Goal: Task Accomplishment & Management: Use online tool/utility

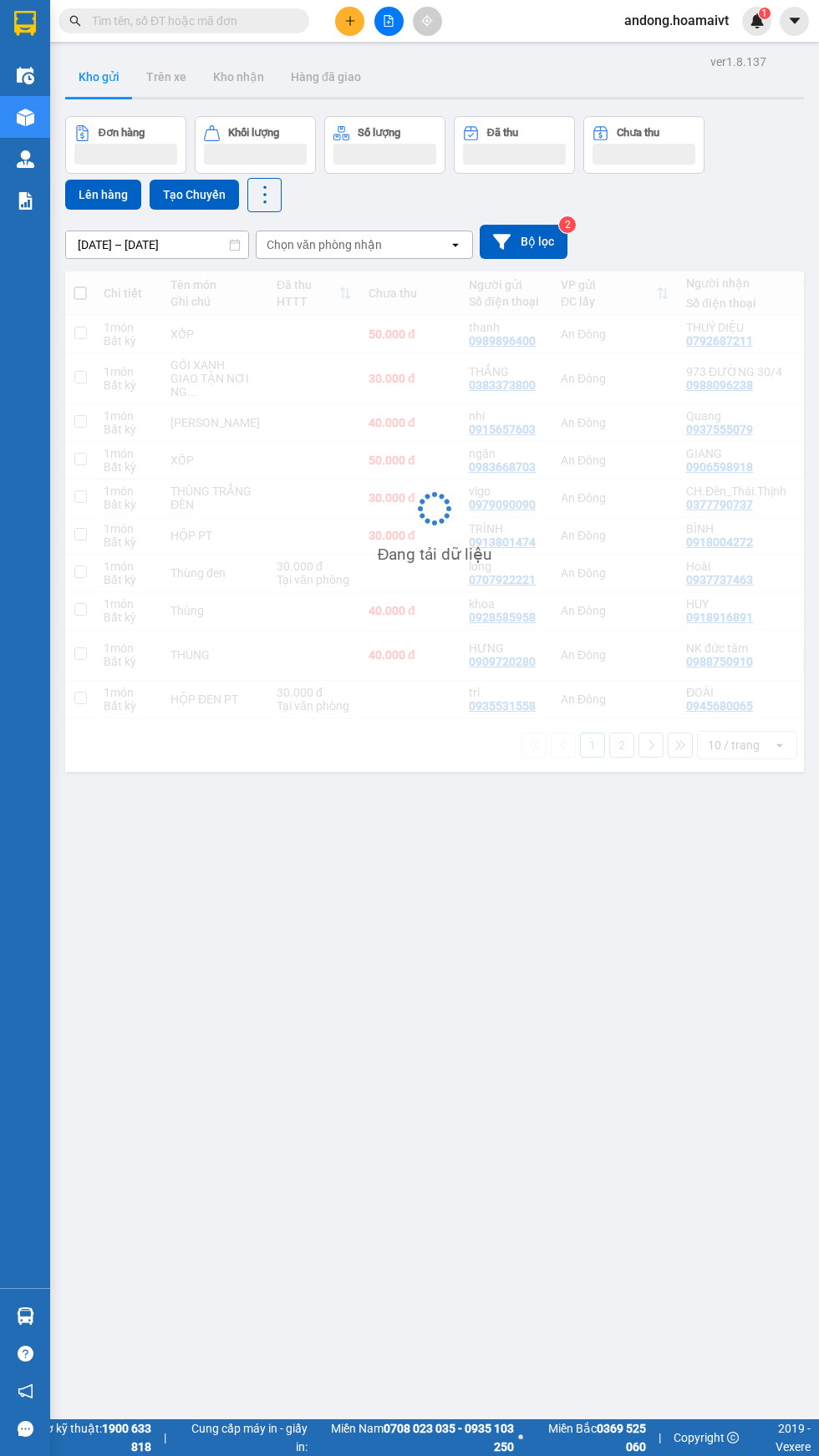
click at [349, 20] on icon "plus" at bounding box center [349, 20] width 9 height 1
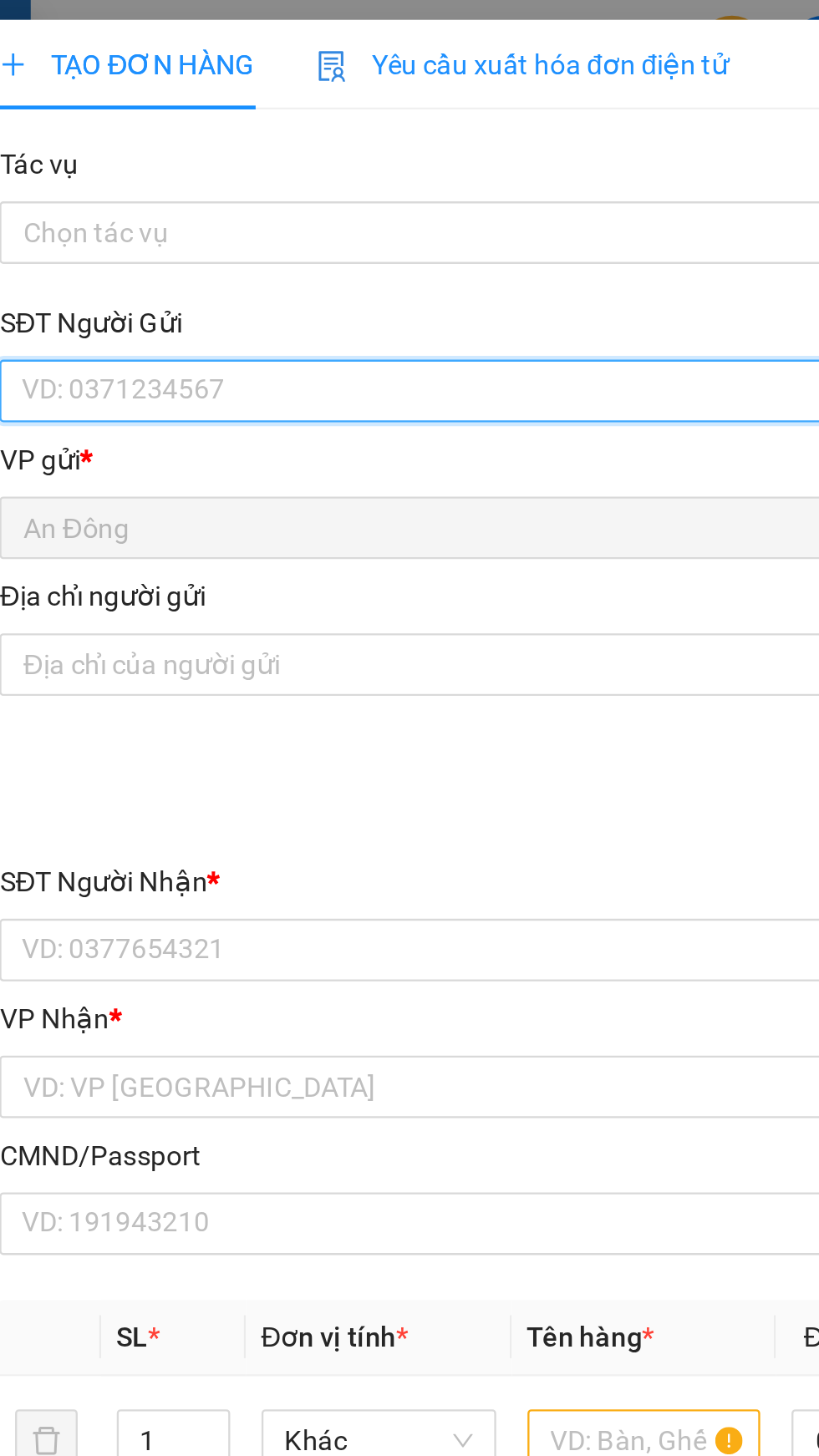
click at [193, 160] on input "SĐT Người Gửi" at bounding box center [221, 168] width 370 height 27
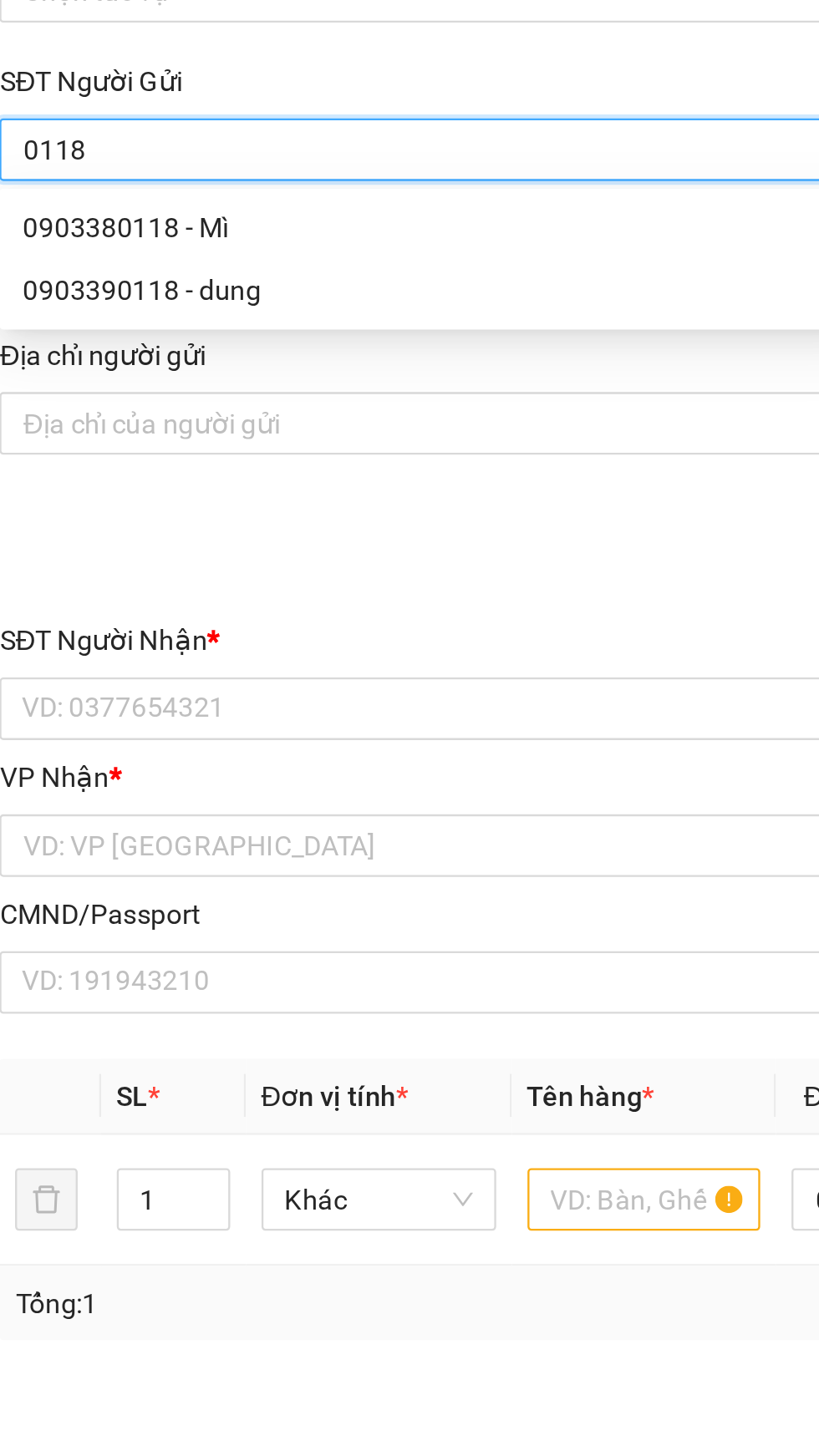
click at [212, 192] on div "0903380118 - Mì" at bounding box center [221, 201] width 349 height 19
type input "0903380118"
type input "Mì"
type input "0913947778"
type input "[PERSON_NAME]"
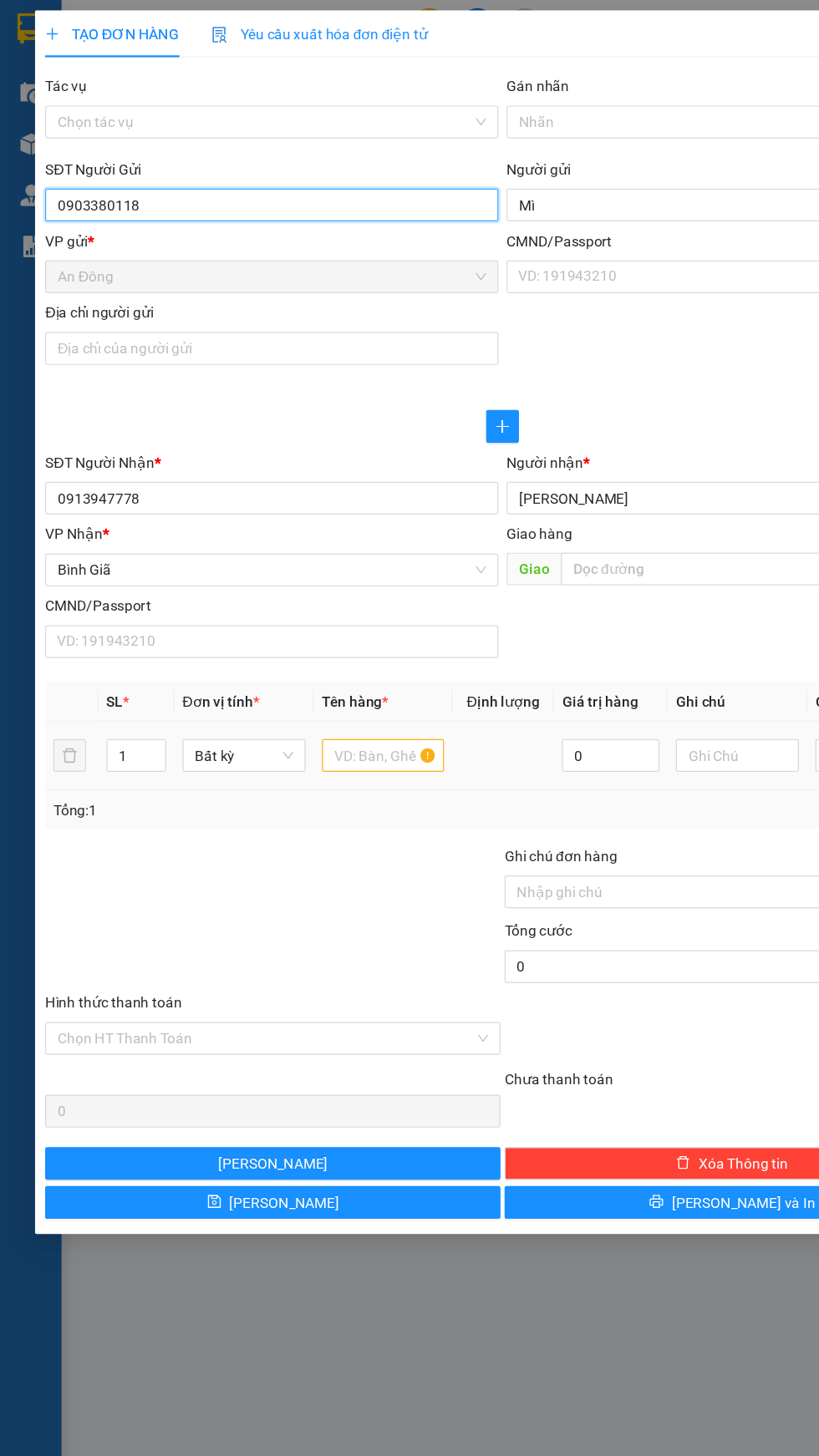
type input "0903380118"
click at [311, 613] on input "text" at bounding box center [312, 616] width 101 height 27
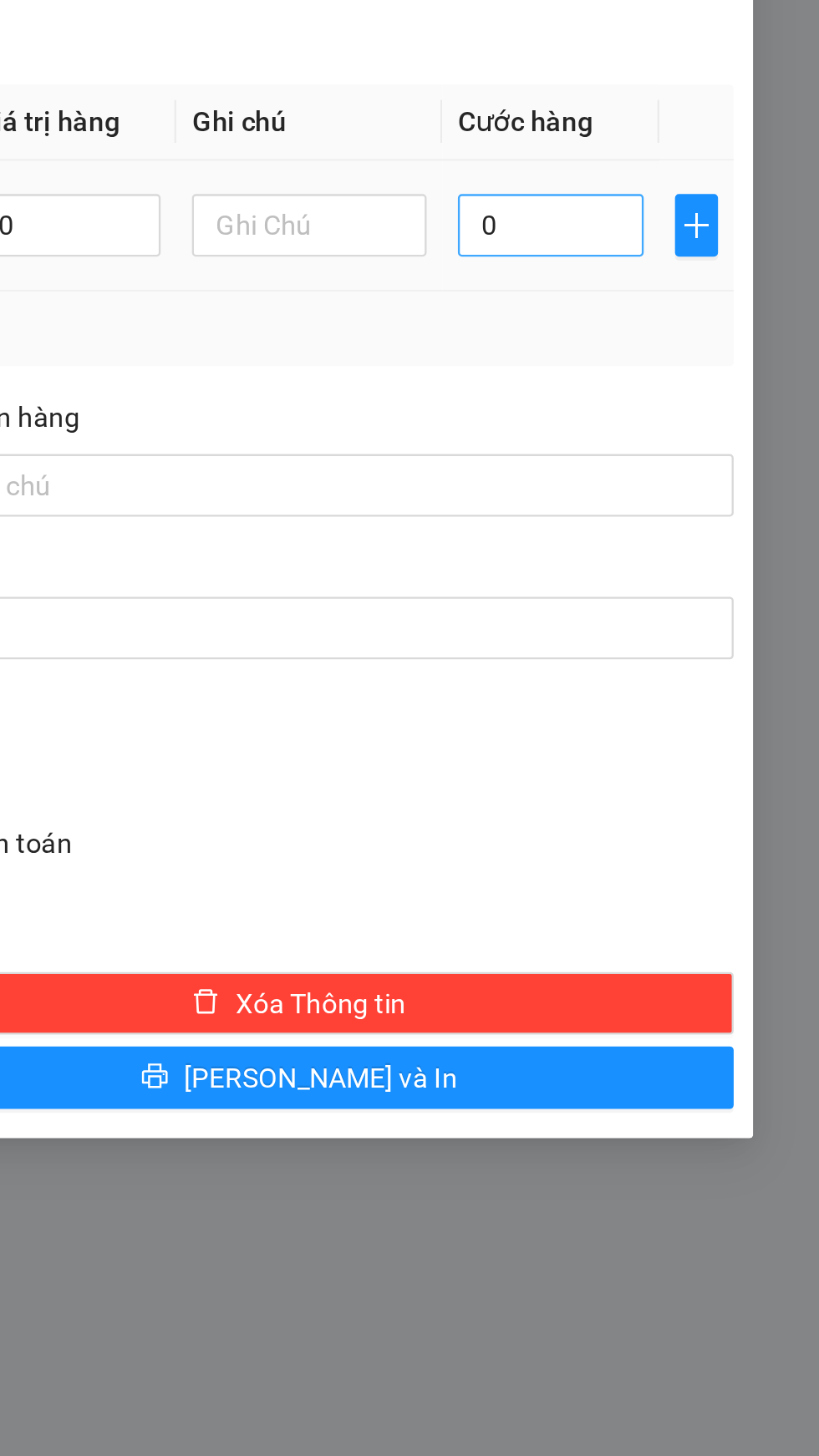
type input "Hộp pt"
click at [727, 618] on input "0" at bounding box center [704, 616] width 80 height 27
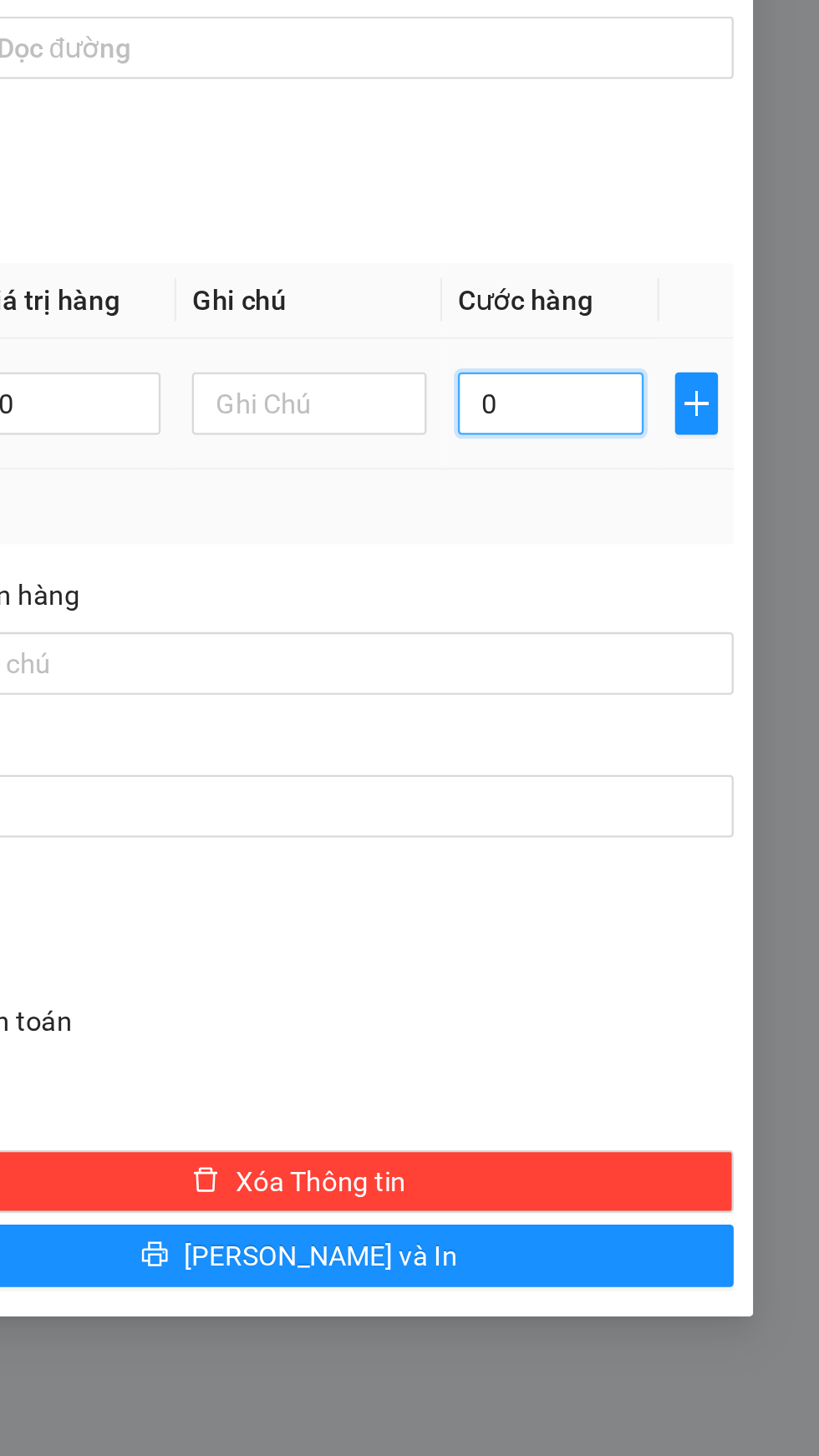
type input "3"
type input "30"
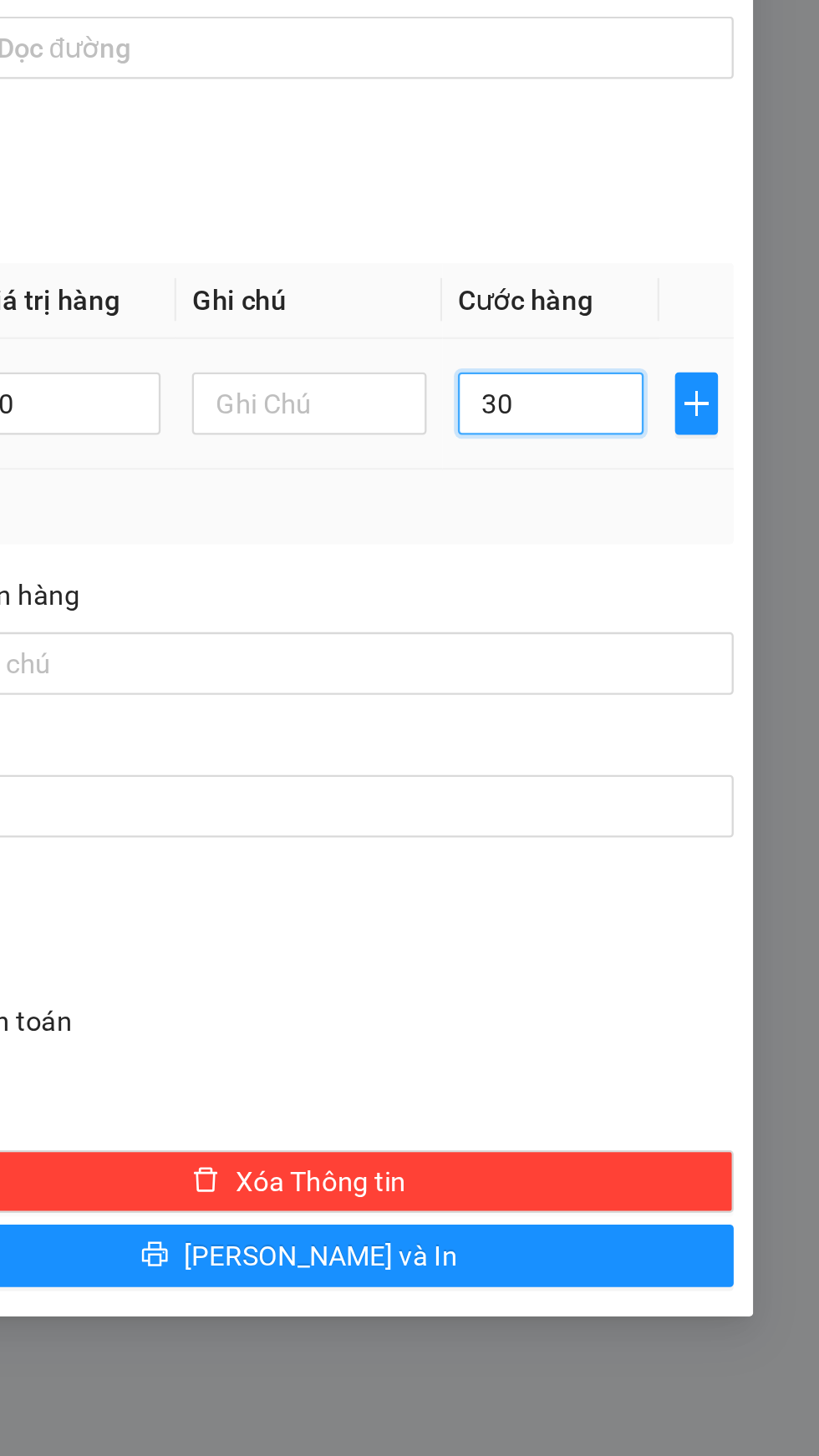
type input "30"
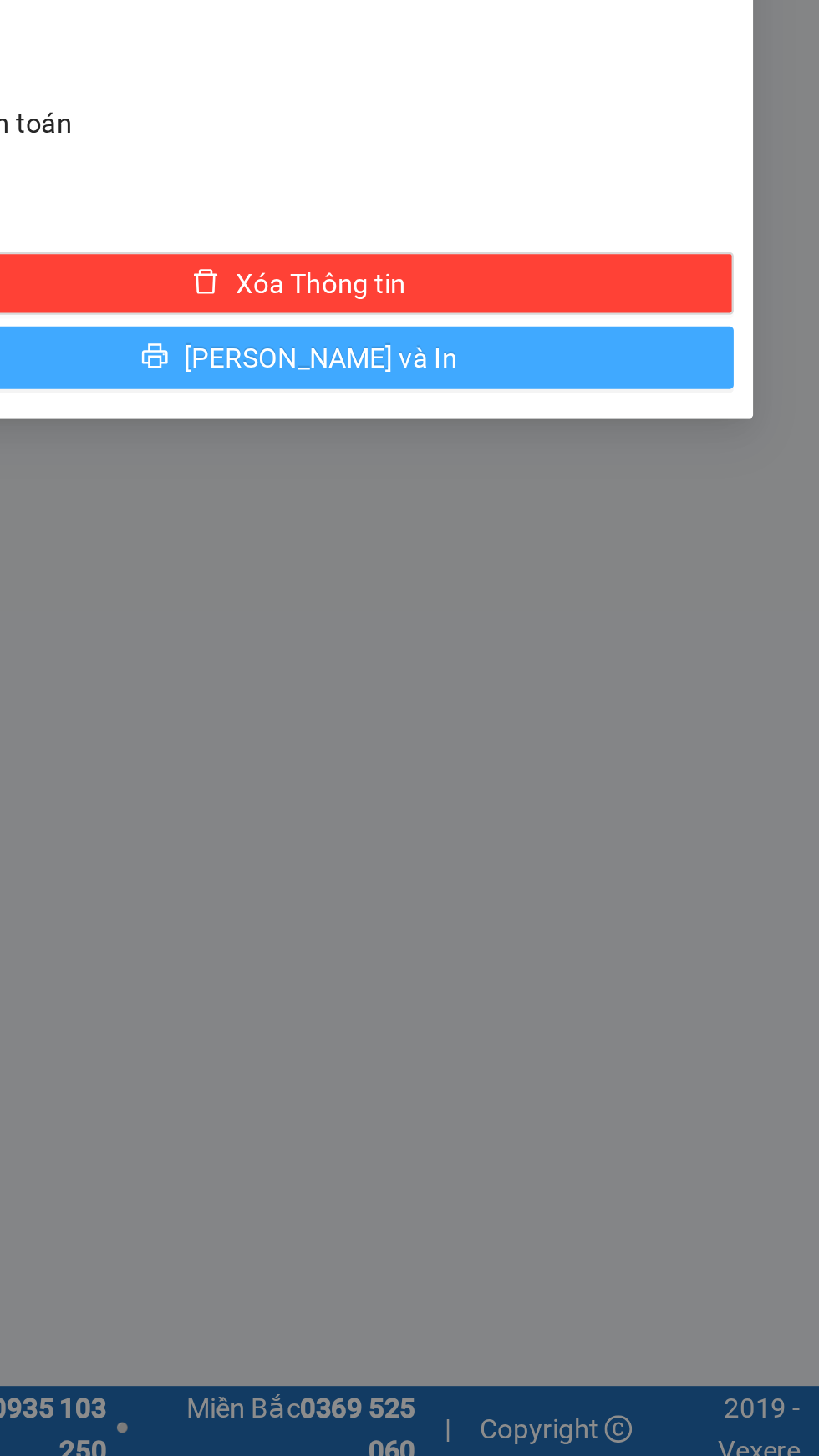
click at [699, 979] on button "[PERSON_NAME] và In" at bounding box center [596, 981] width 371 height 27
type input "30.000"
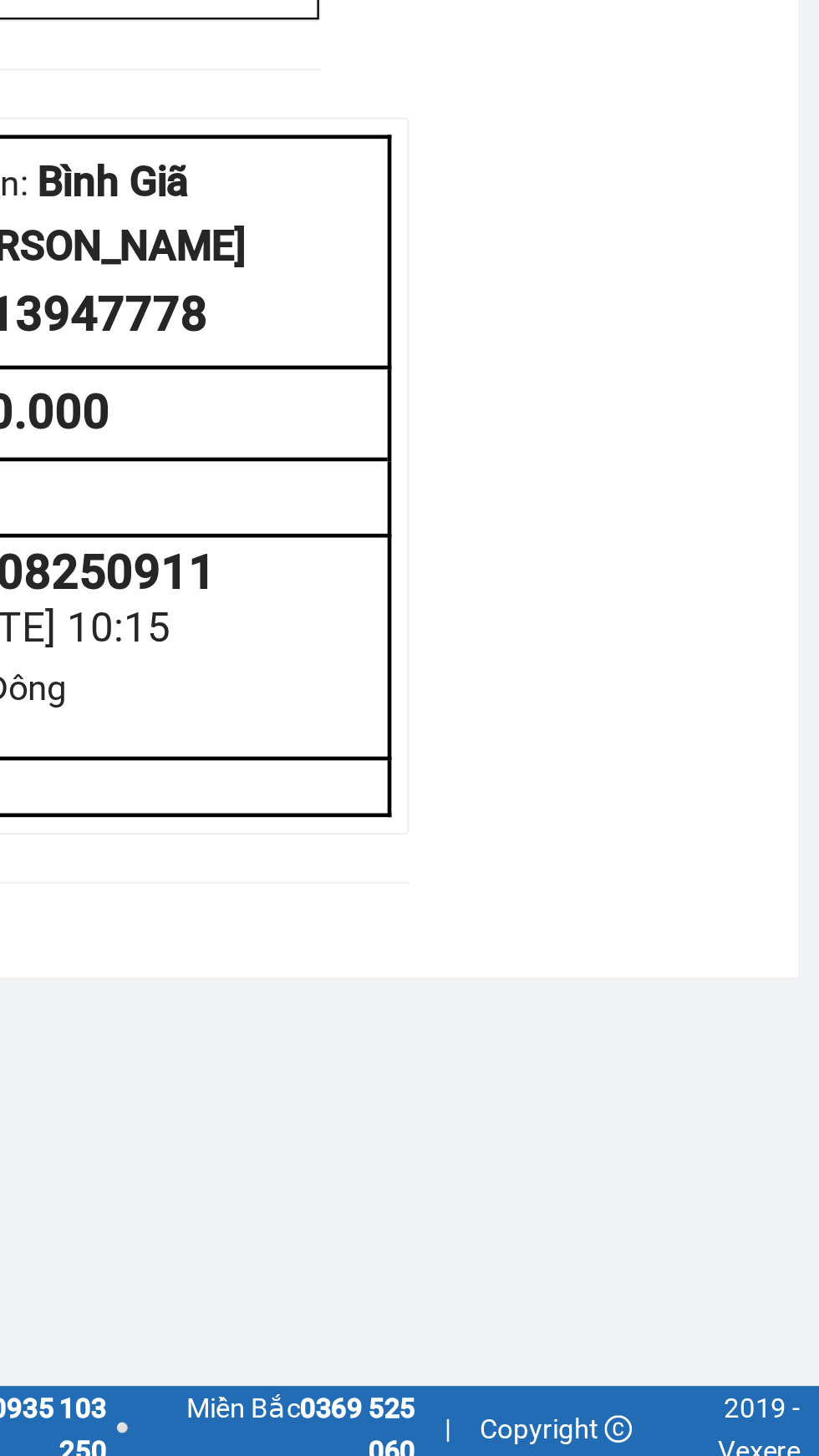
scroll to position [3, 0]
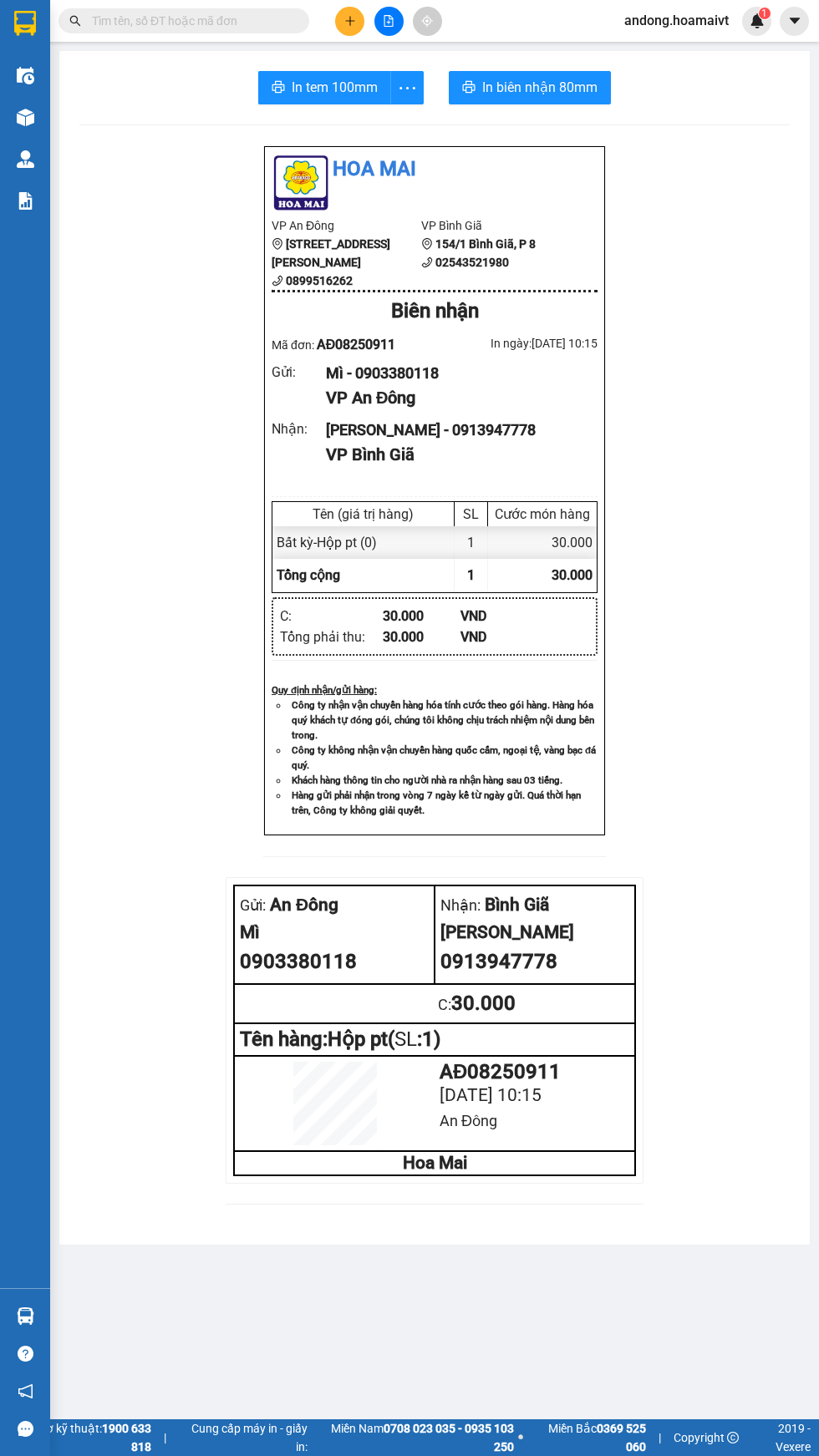
click at [43, 30] on div at bounding box center [25, 27] width 50 height 54
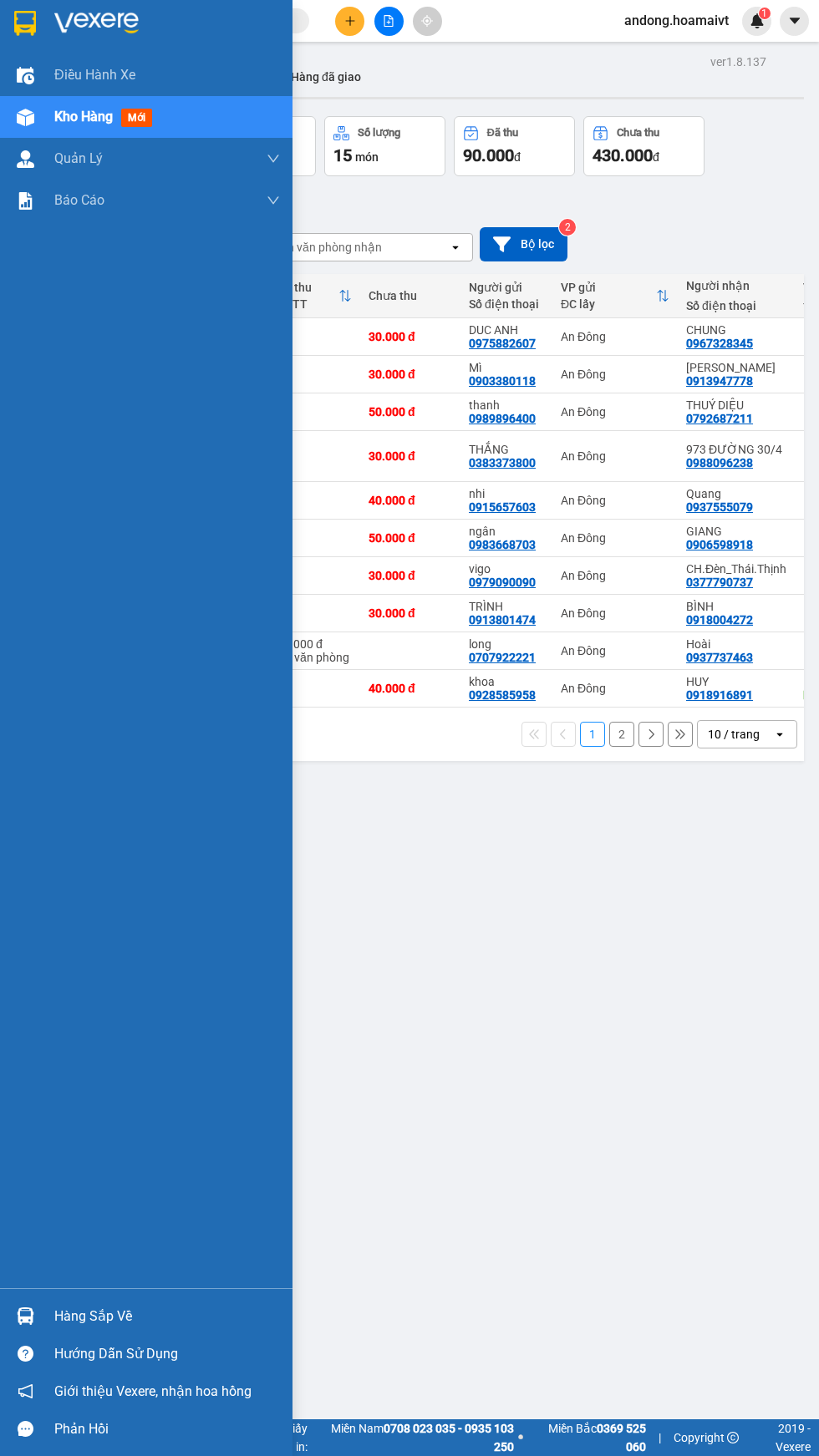
click at [398, 243] on div "Chọn văn phòng nhận" at bounding box center [352, 248] width 192 height 27
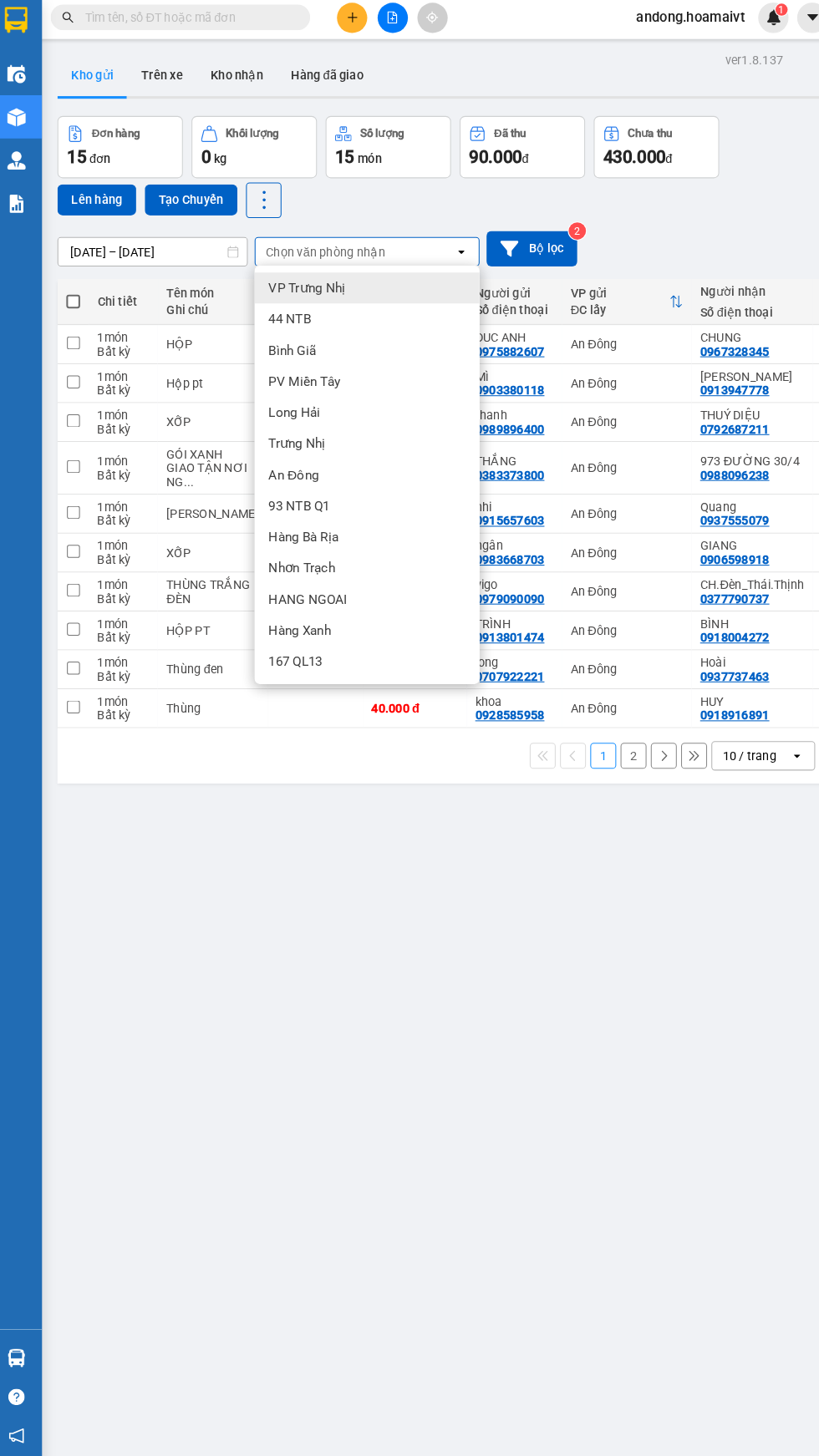
scroll to position [3, 0]
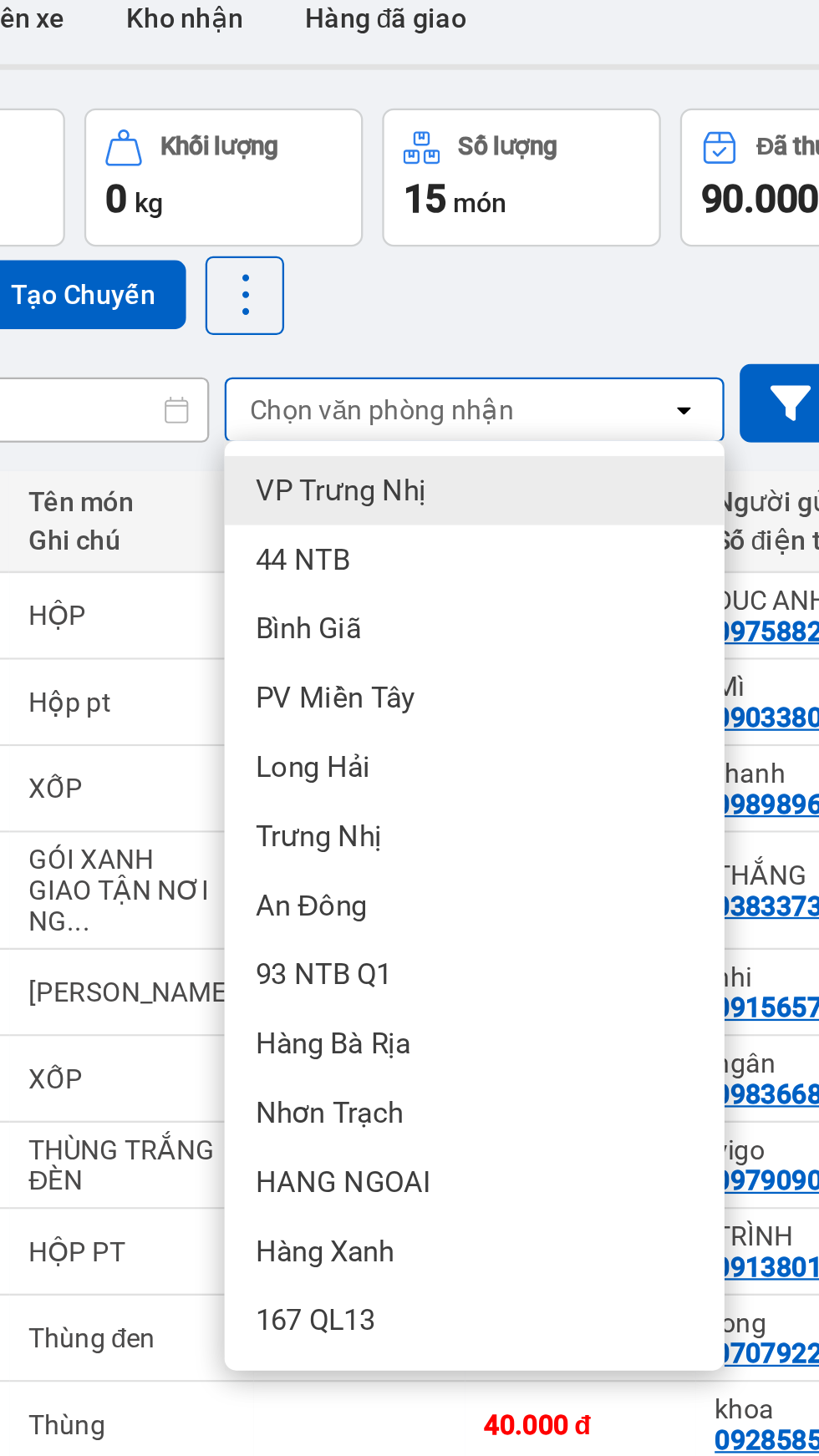
click at [327, 341] on div "Bình Giã" at bounding box center [364, 343] width 217 height 30
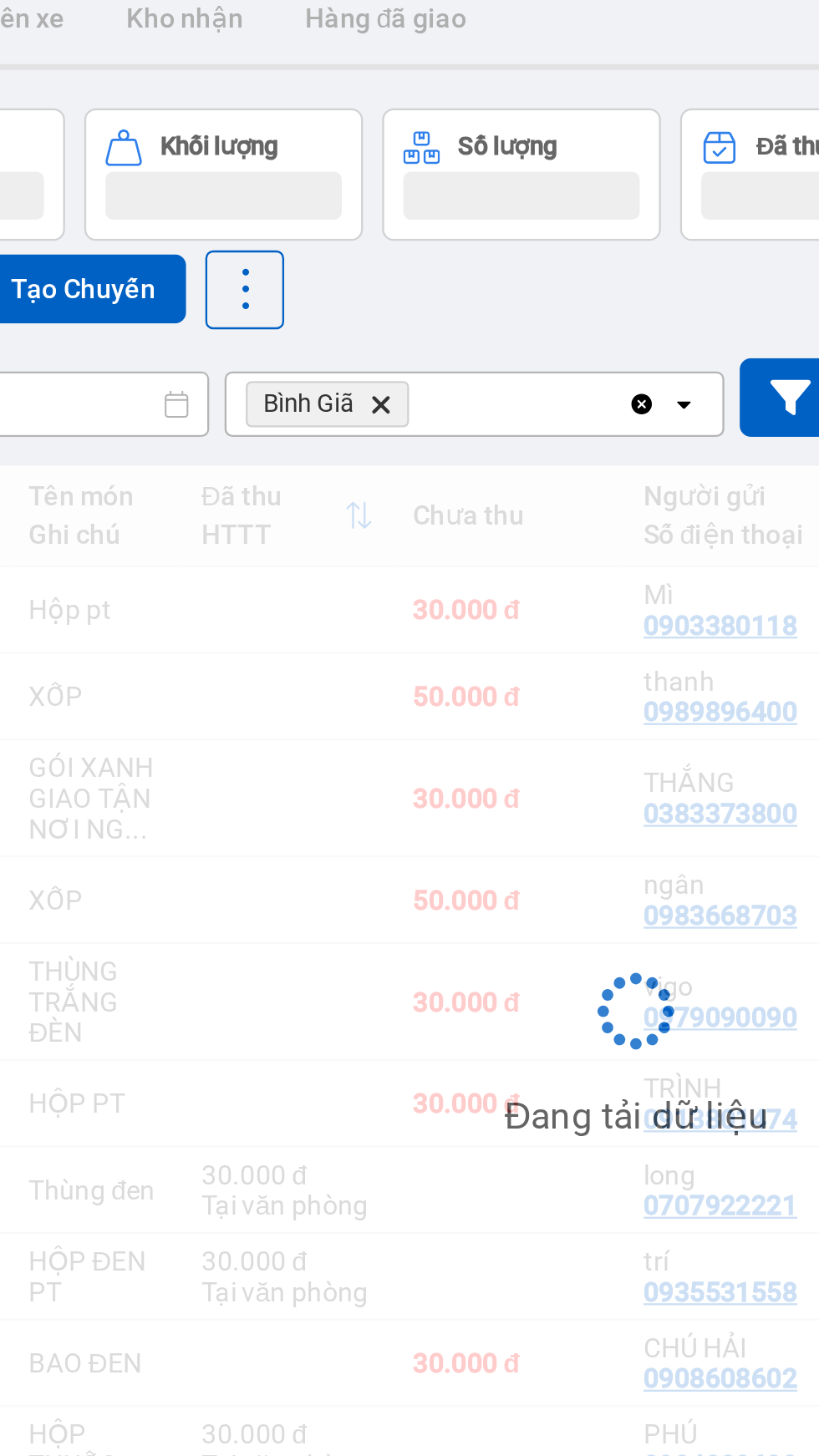
scroll to position [0, 0]
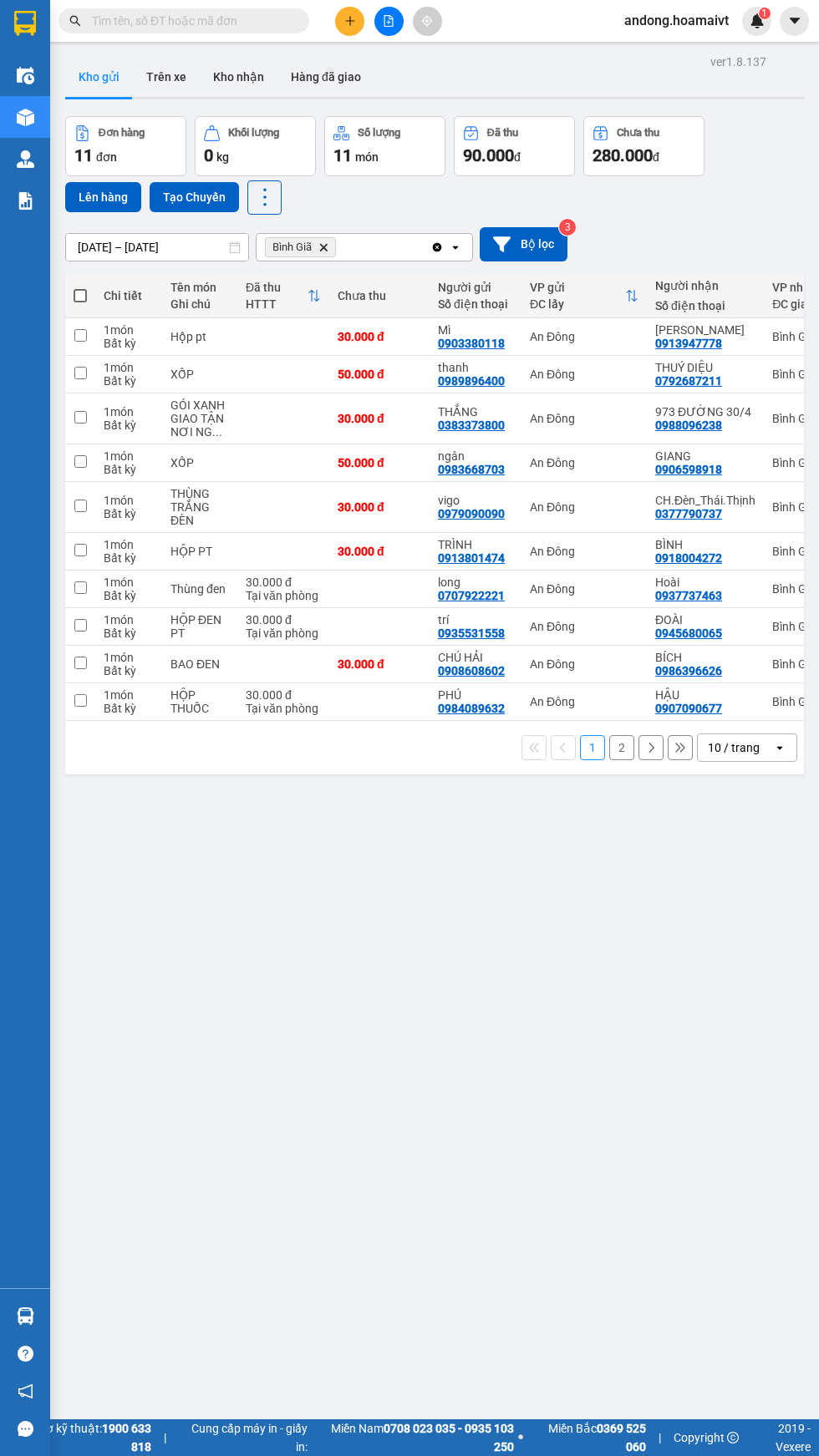
click at [750, 624] on div "ĐOÀI" at bounding box center [705, 620] width 101 height 14
checkbox input "true"
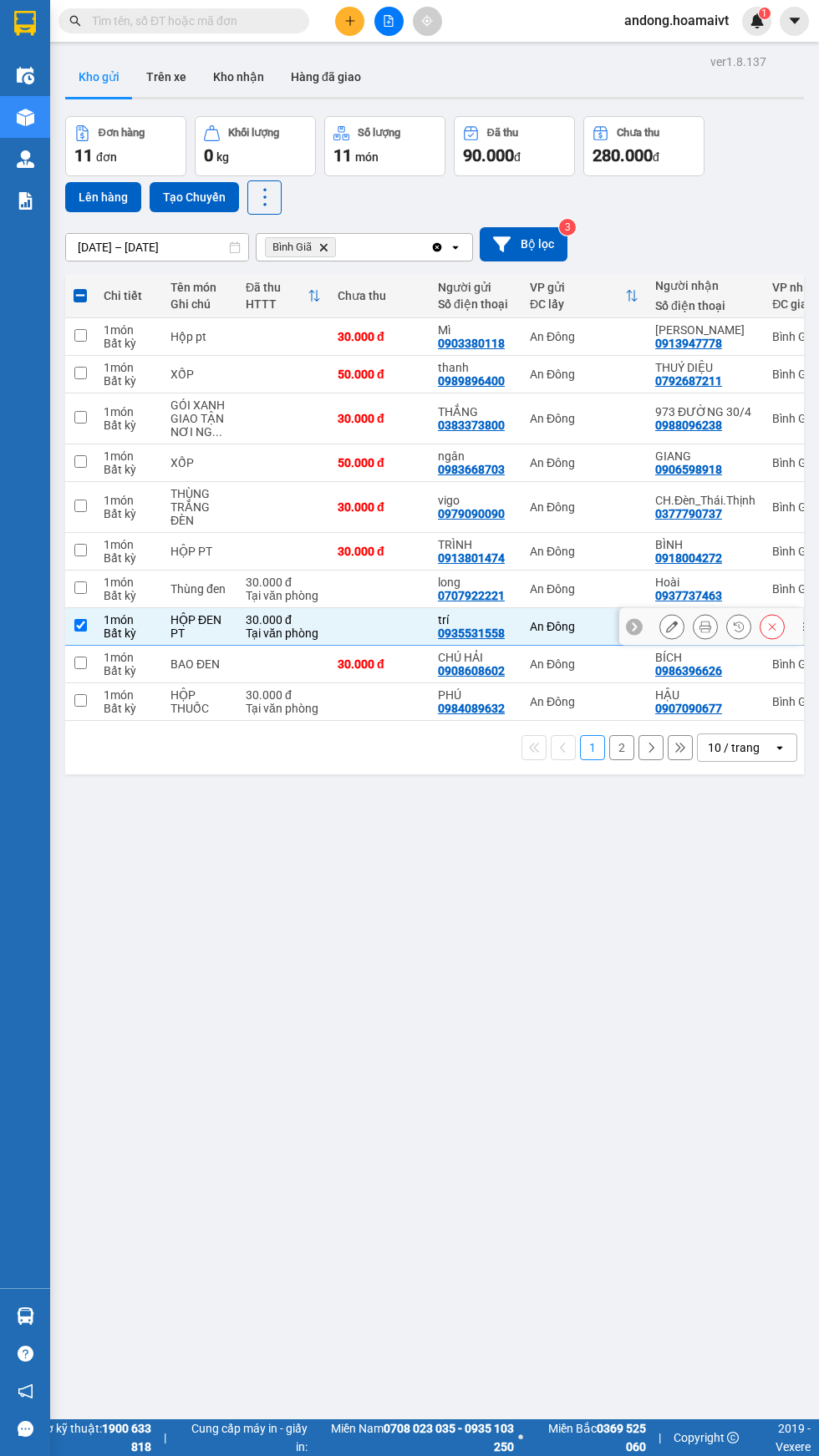
click at [338, 657] on td "30.000 đ" at bounding box center [379, 664] width 101 height 37
checkbox input "true"
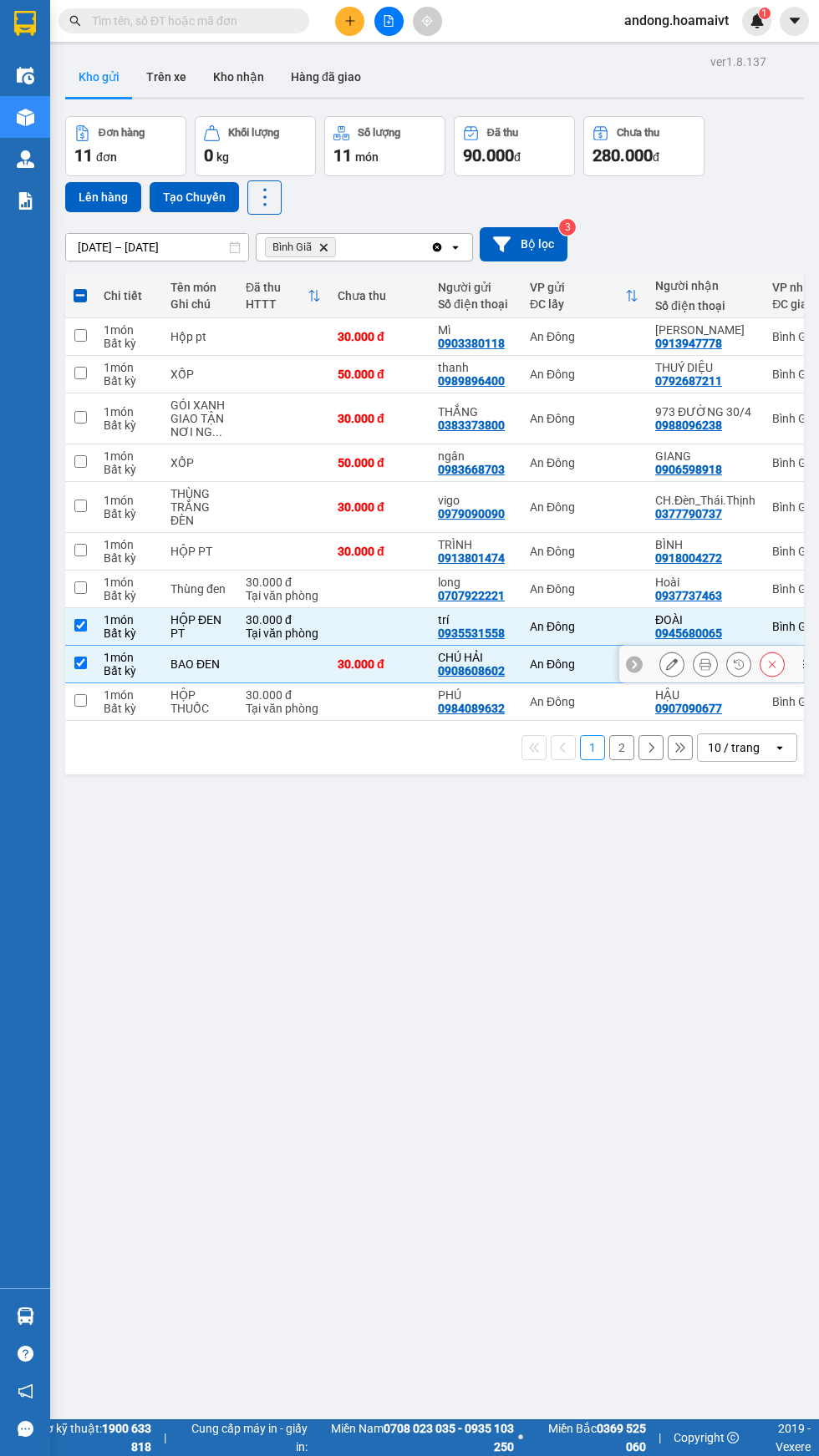
click at [327, 715] on td "30.000 đ Tại văn phòng" at bounding box center [283, 702] width 92 height 37
checkbox input "true"
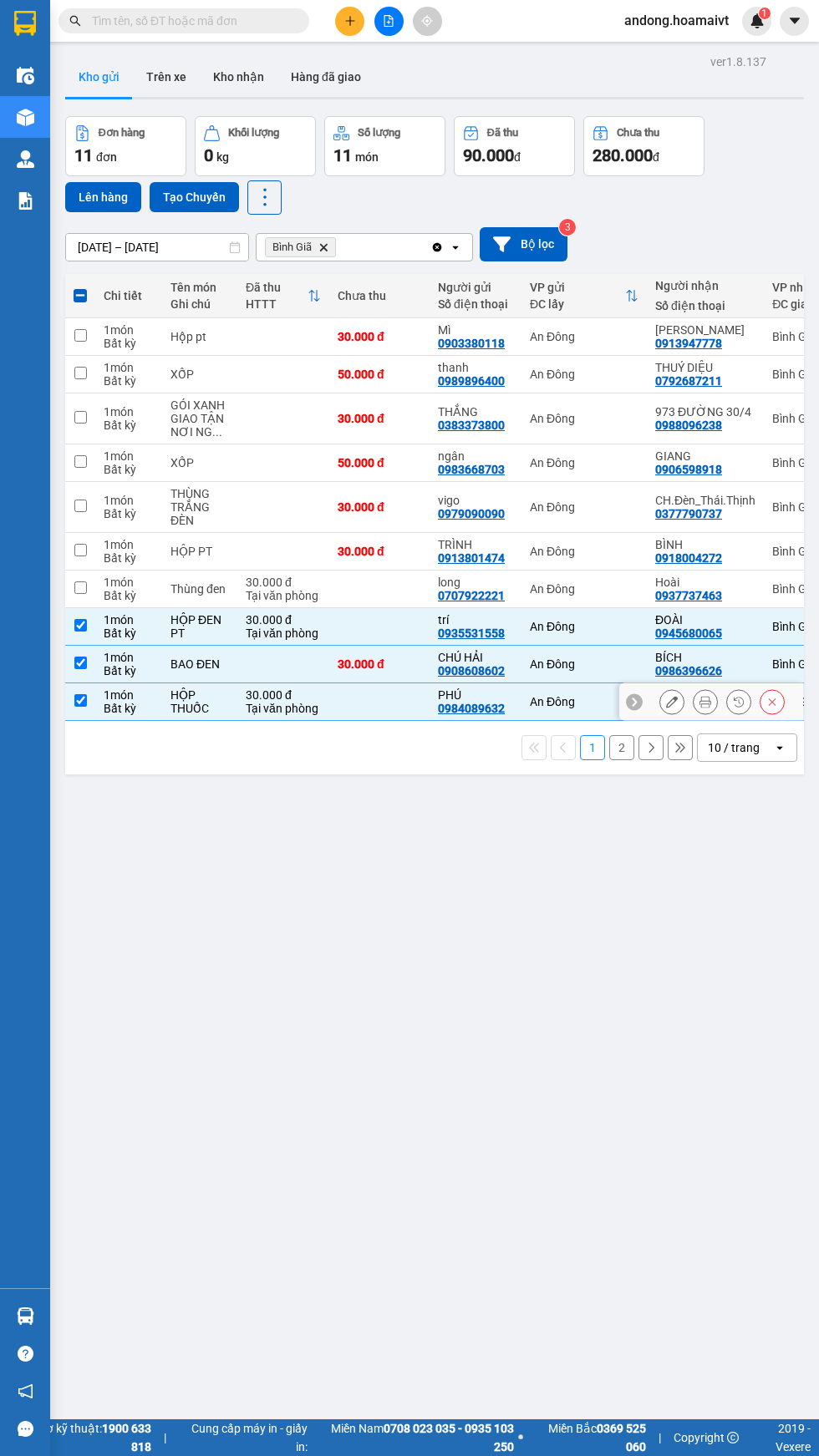
click at [602, 555] on div "An Đông" at bounding box center [584, 552] width 108 height 14
checkbox input "true"
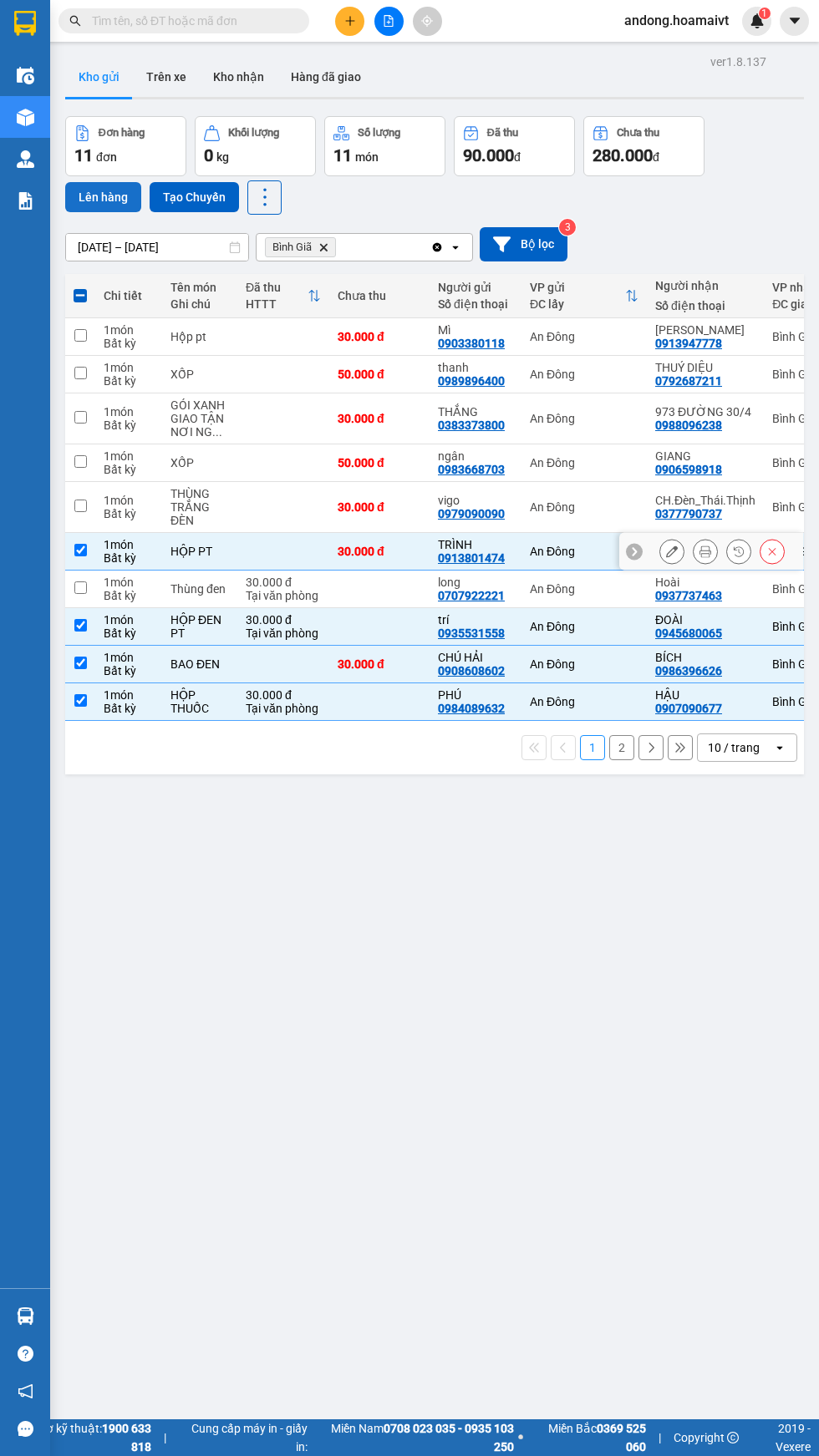
click at [104, 196] on button "Lên hàng" at bounding box center [103, 197] width 76 height 30
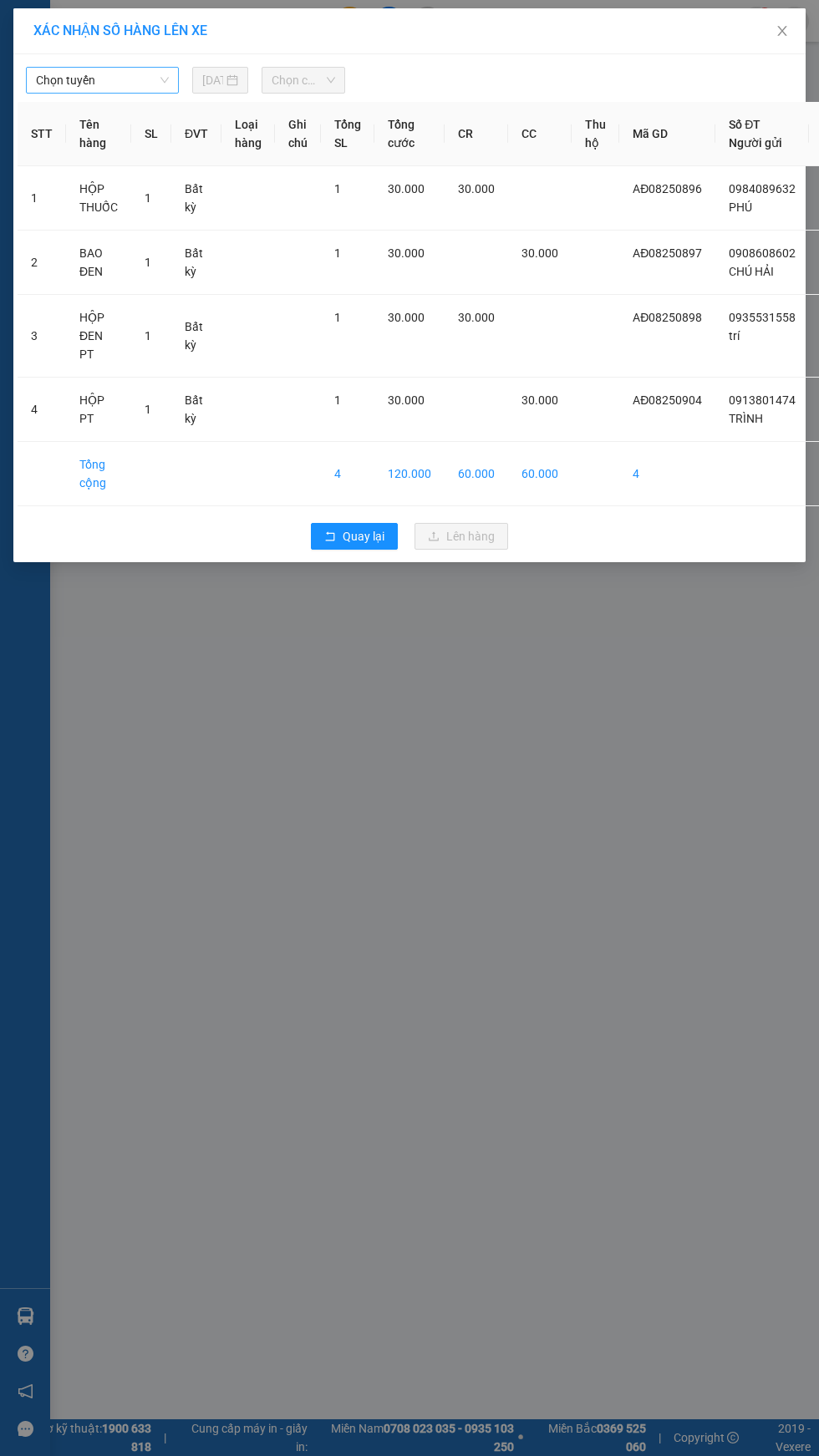
click at [151, 80] on span "Chọn tuyến" at bounding box center [102, 80] width 133 height 25
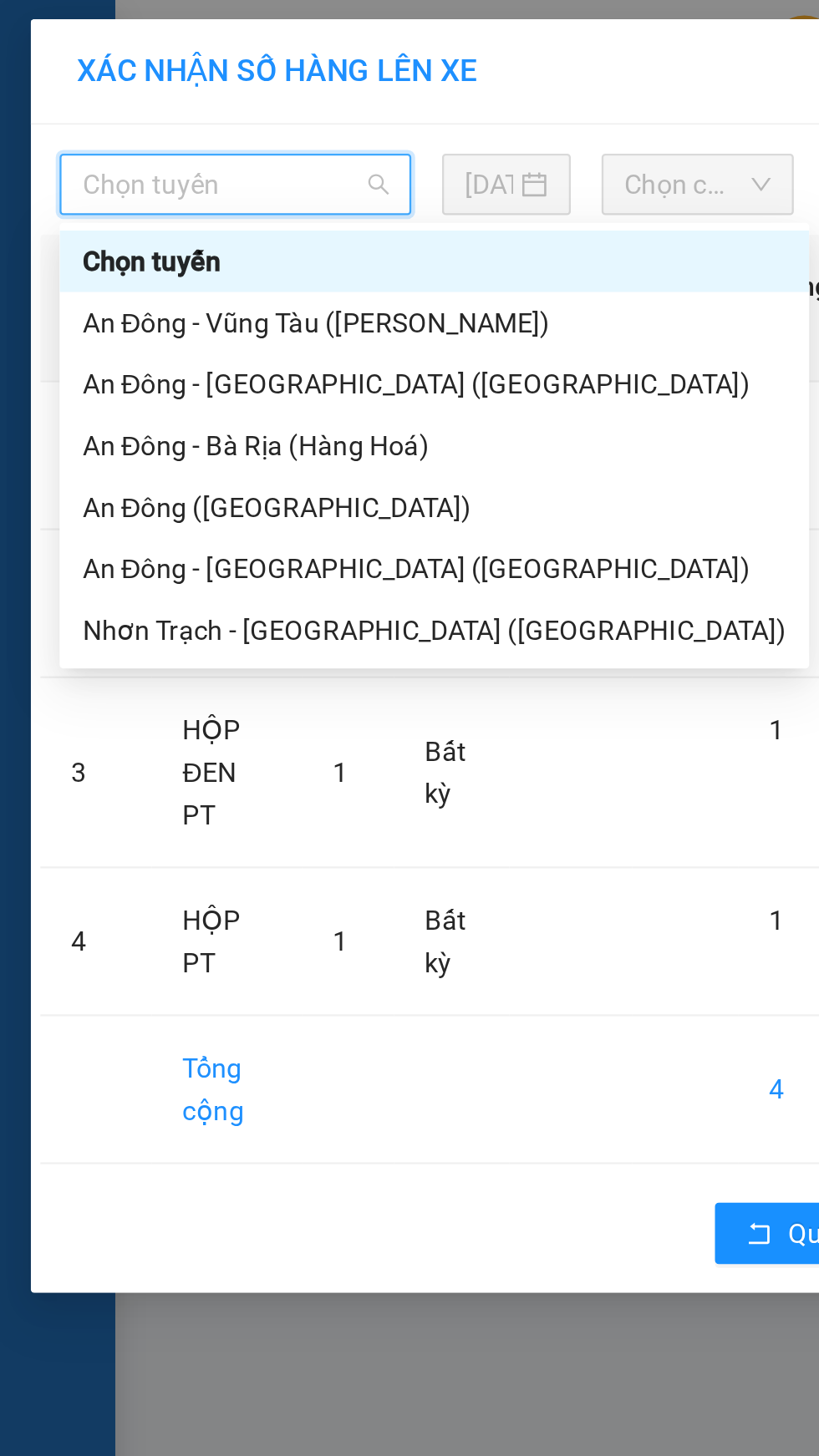
click at [125, 137] on div "An Đông - Vũng Tàu ([PERSON_NAME])" at bounding box center [188, 140] width 305 height 19
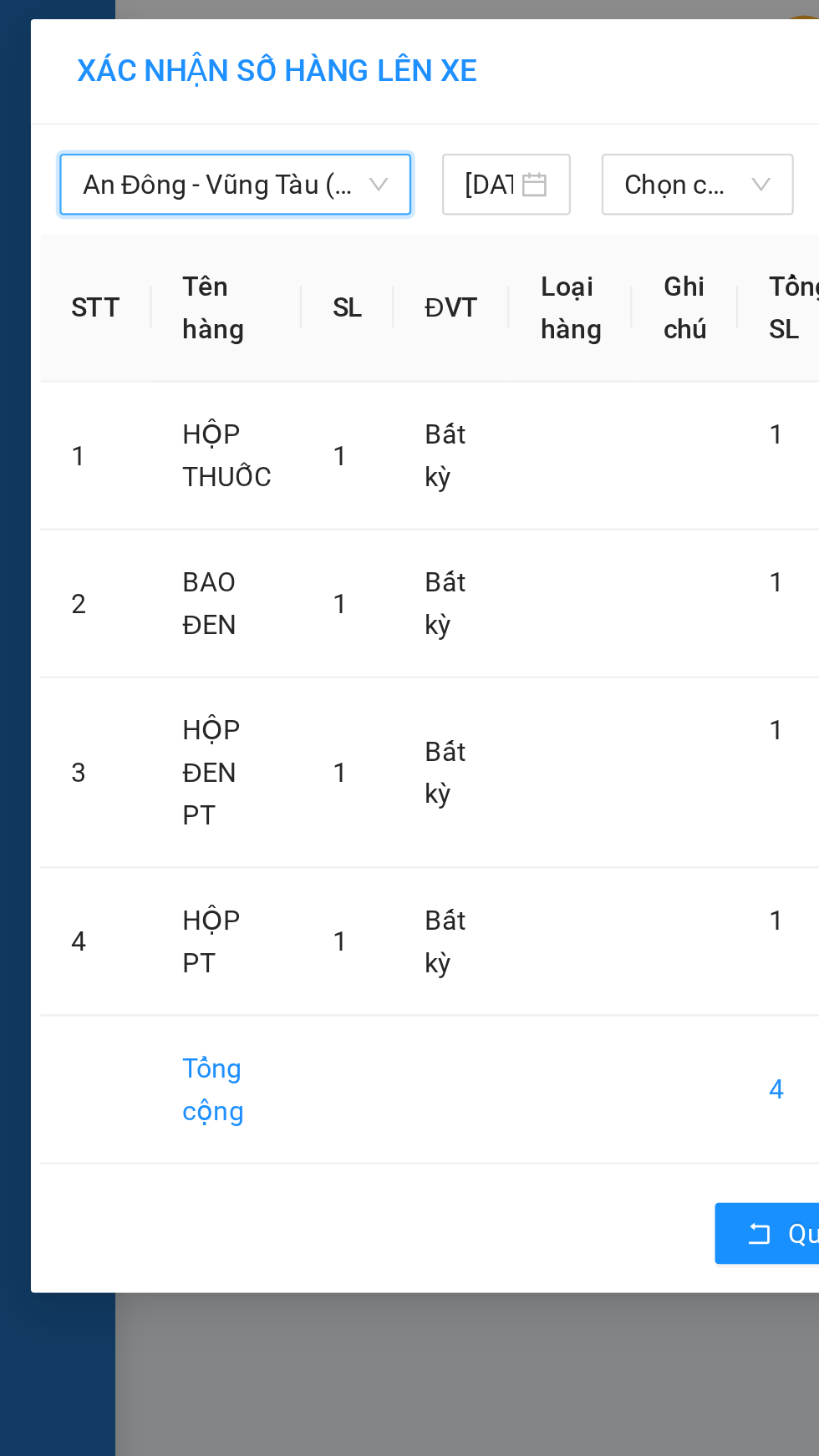
scroll to position [0, 102]
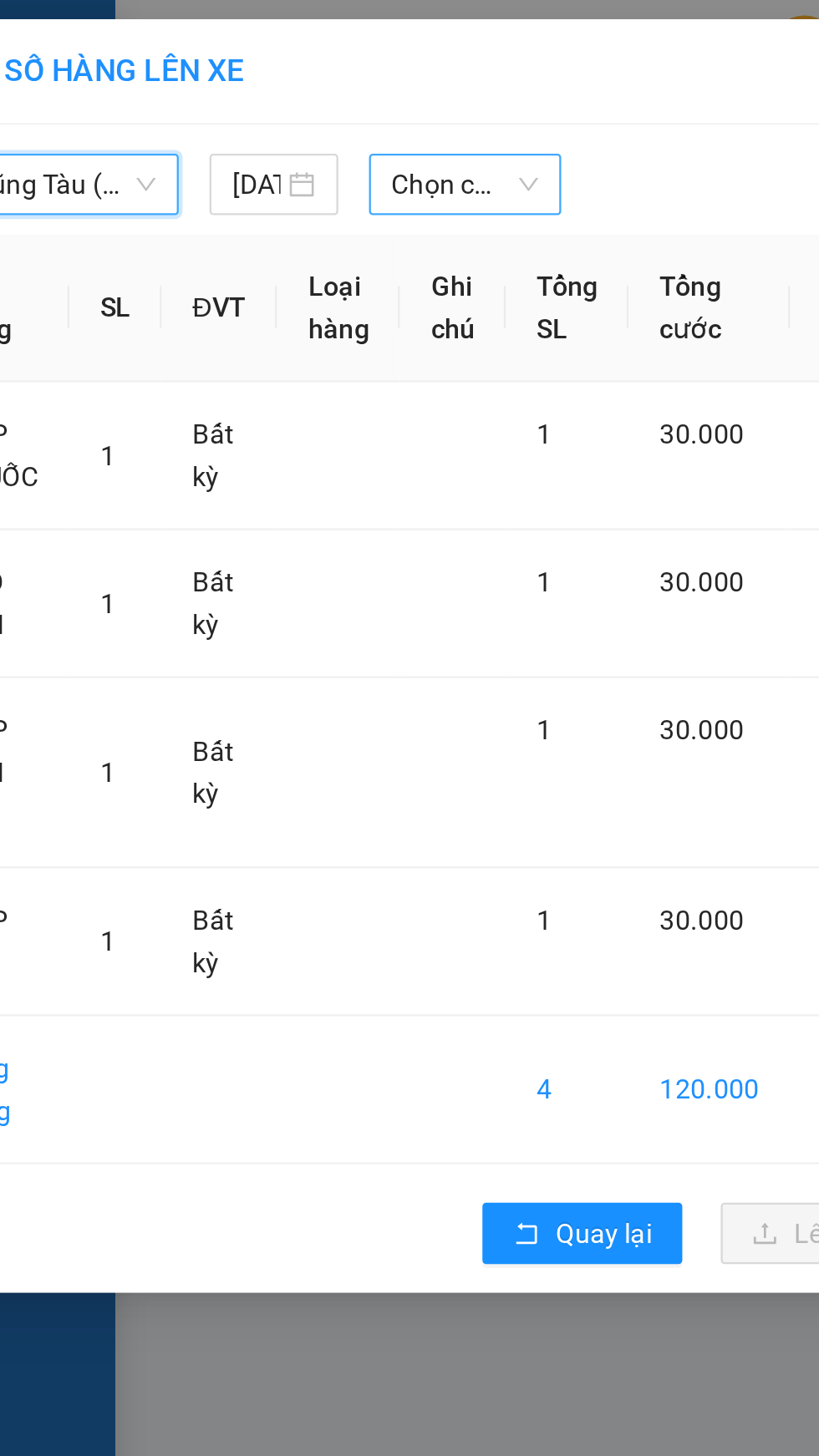
click at [201, 80] on span "Chọn chuyến" at bounding box center [201, 80] width 63 height 25
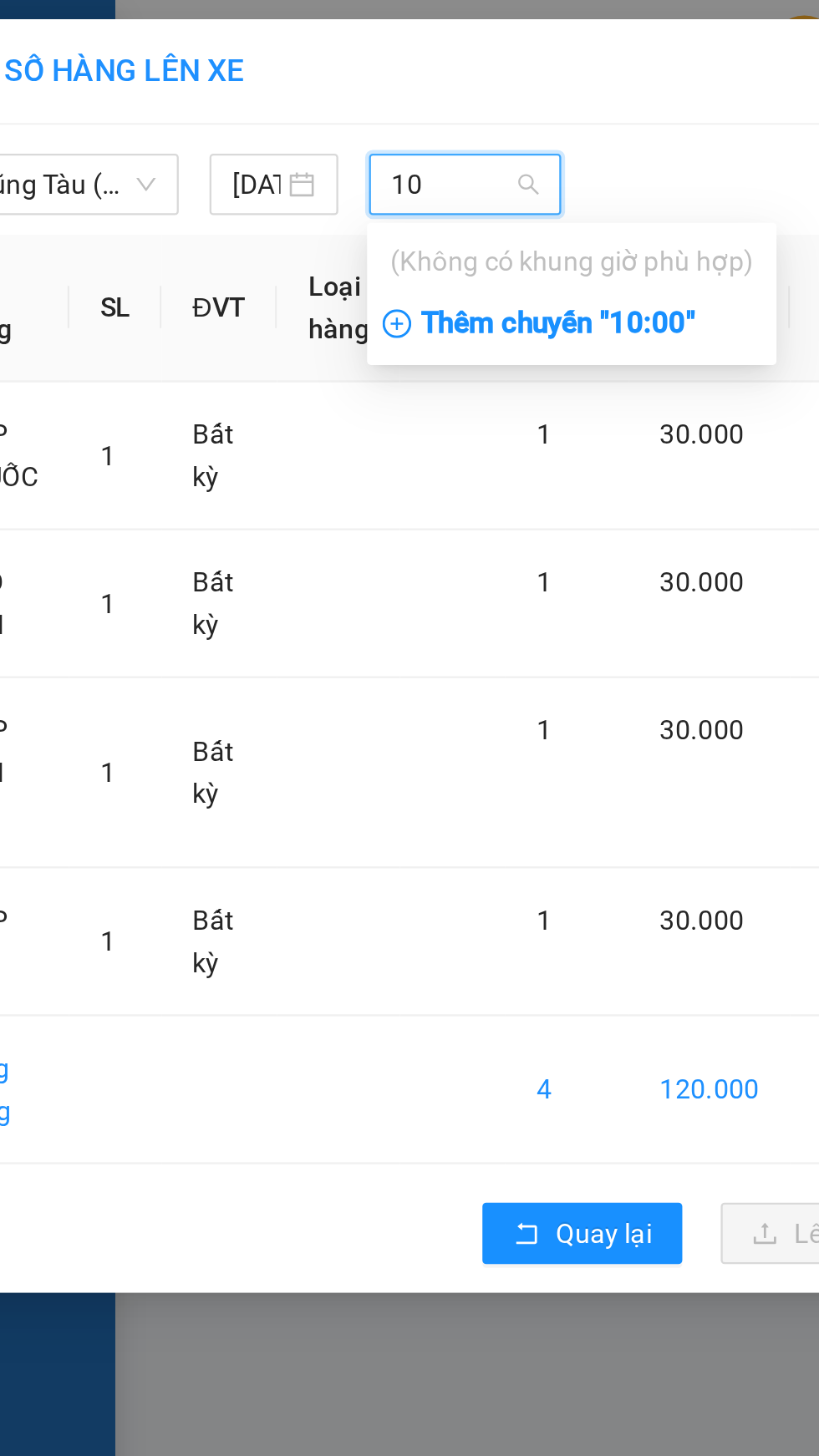
type input "10"
click at [286, 144] on div "Thêm chuyến " 10:00 "" at bounding box center [249, 141] width 178 height 29
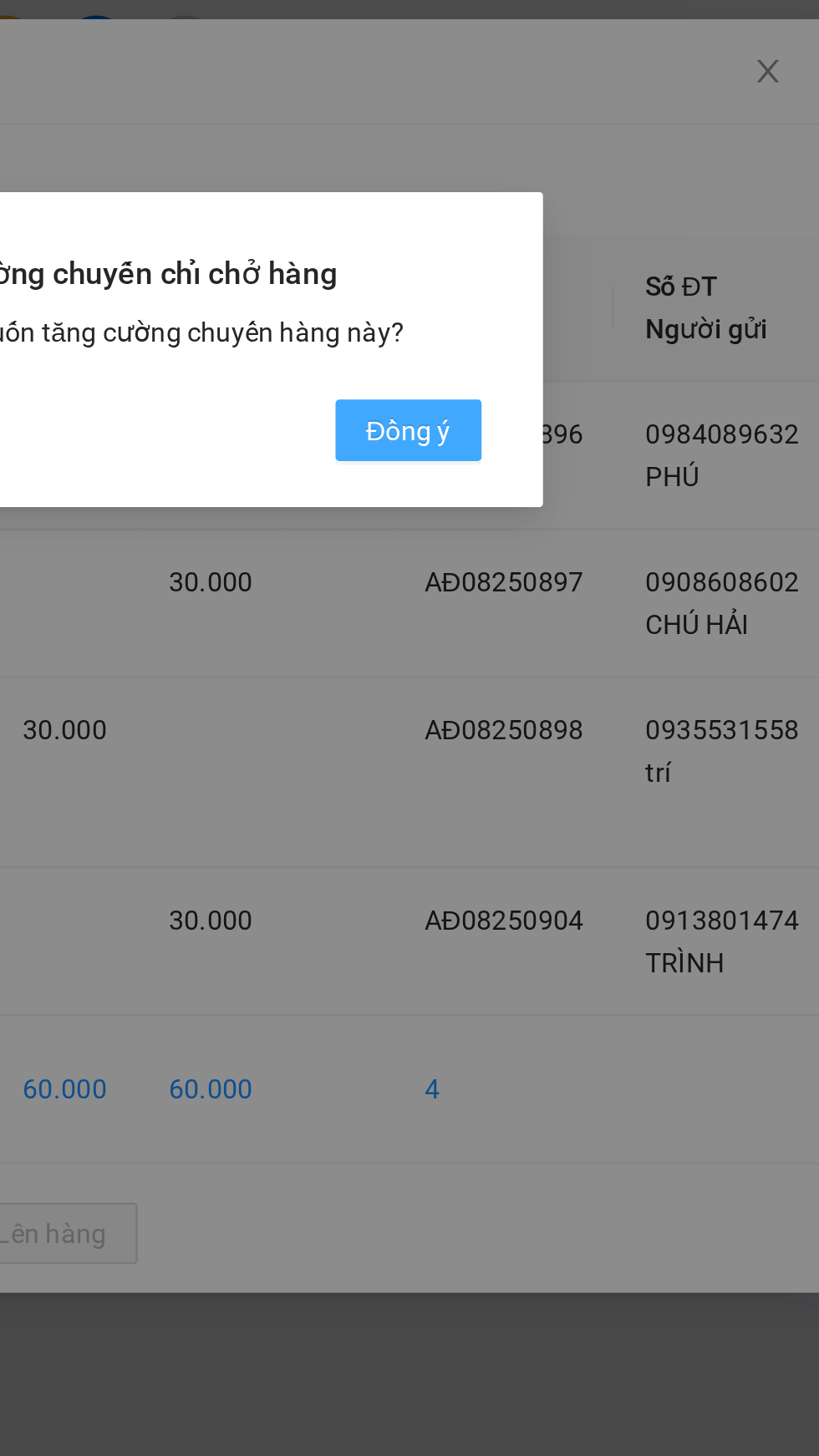
click at [532, 194] on span "Đồng ý" at bounding box center [524, 187] width 36 height 19
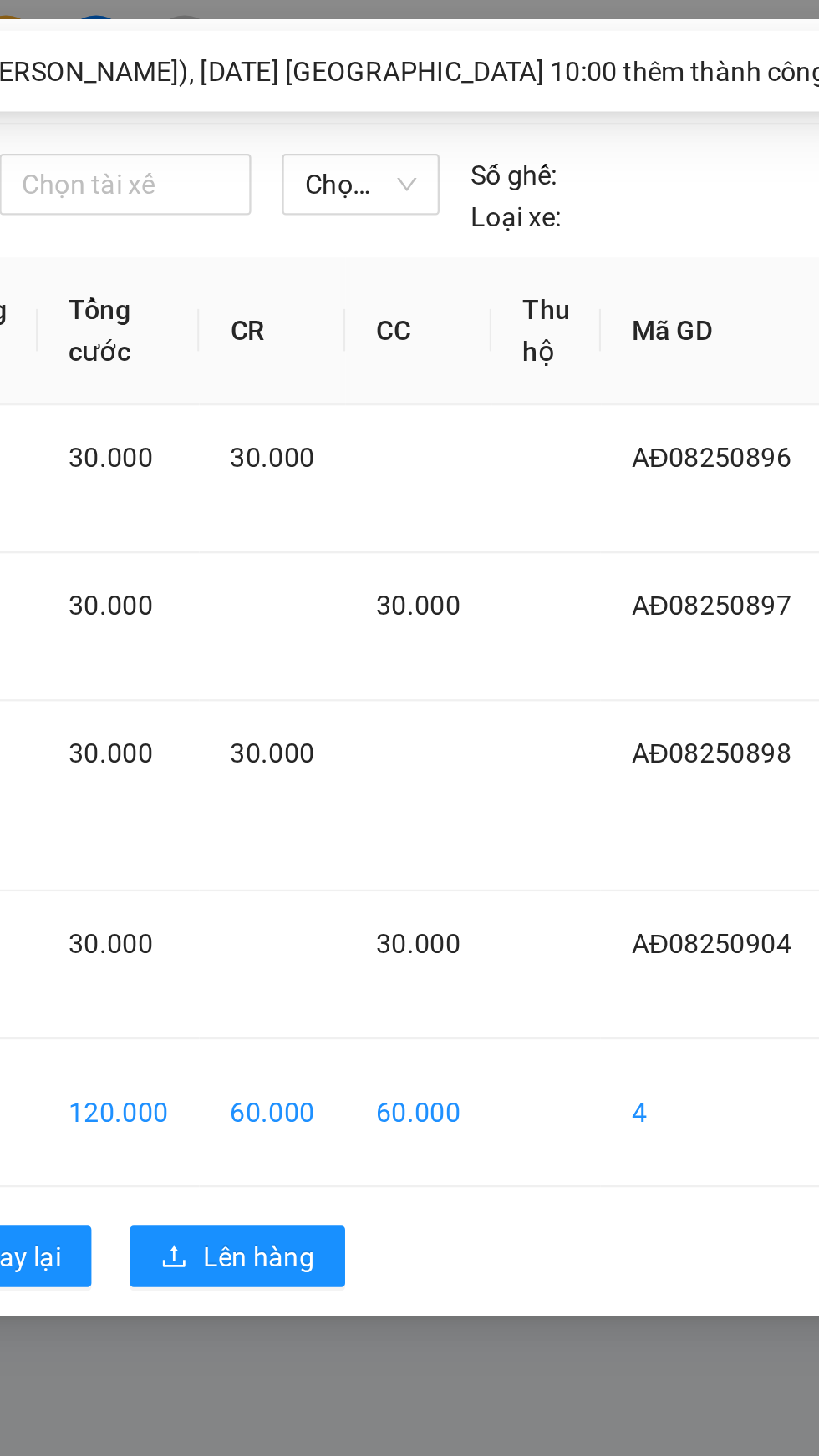
scroll to position [0, 13]
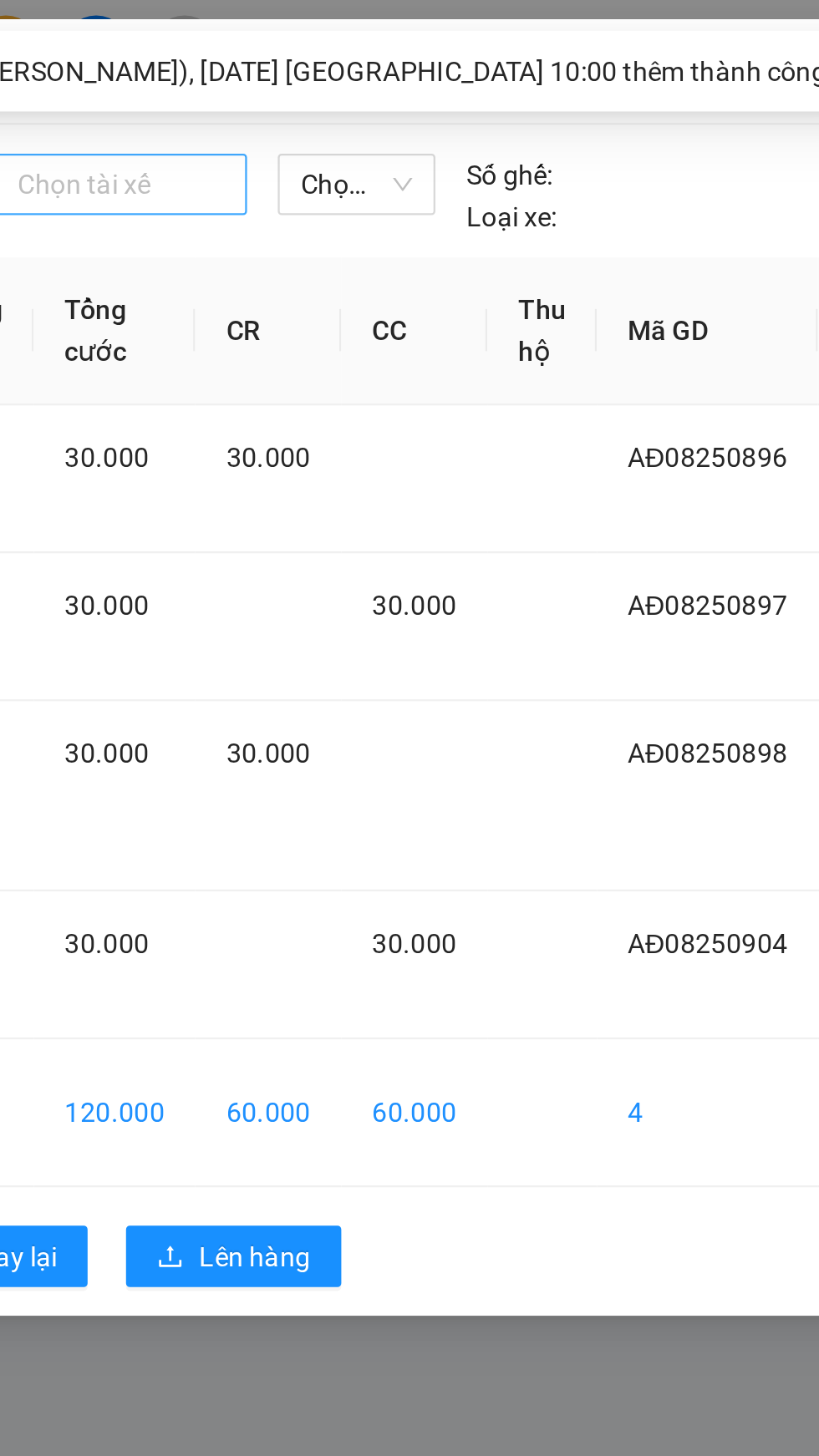
click at [411, 85] on div at bounding box center [400, 80] width 102 height 20
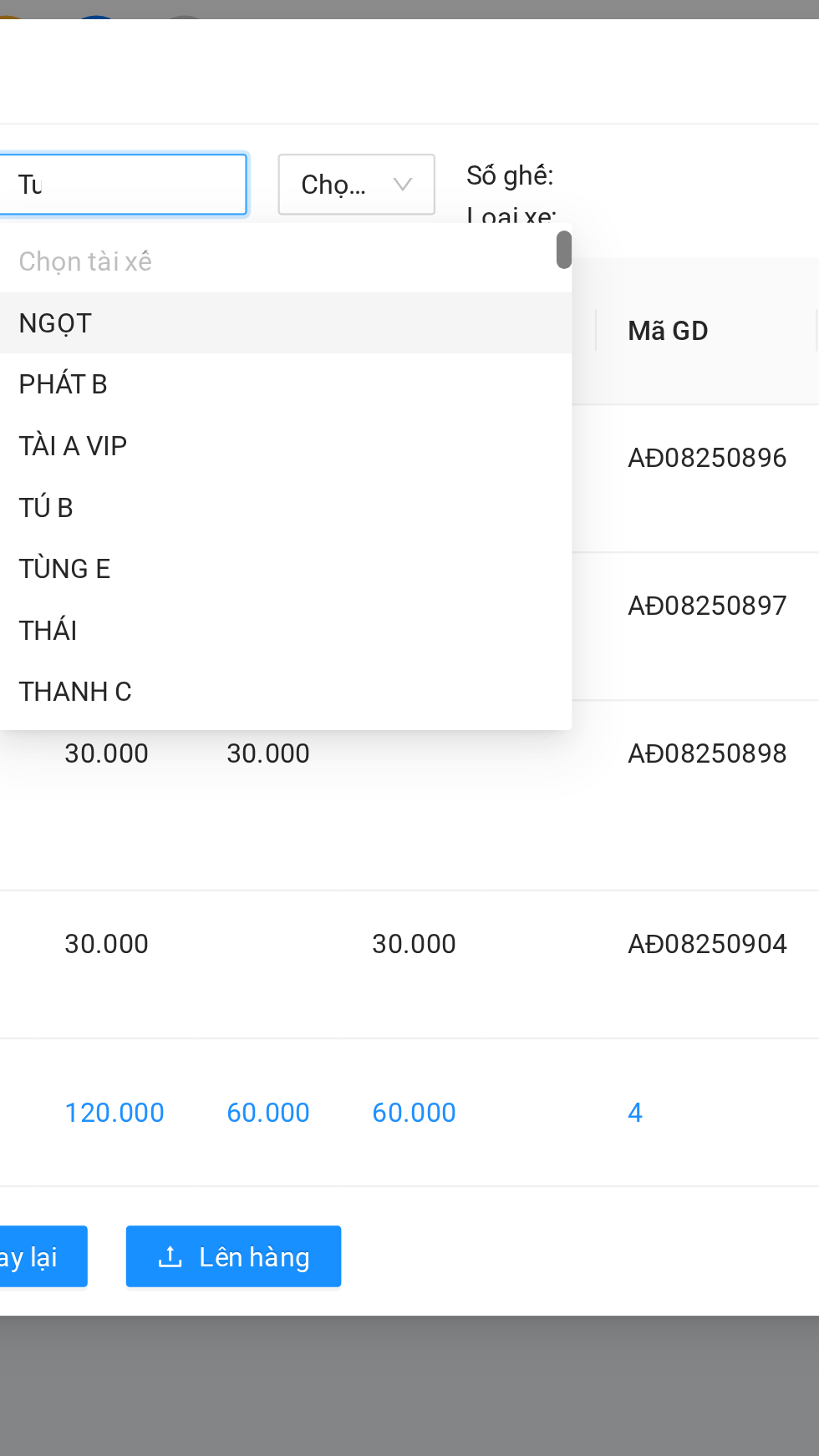
type input "Tư"
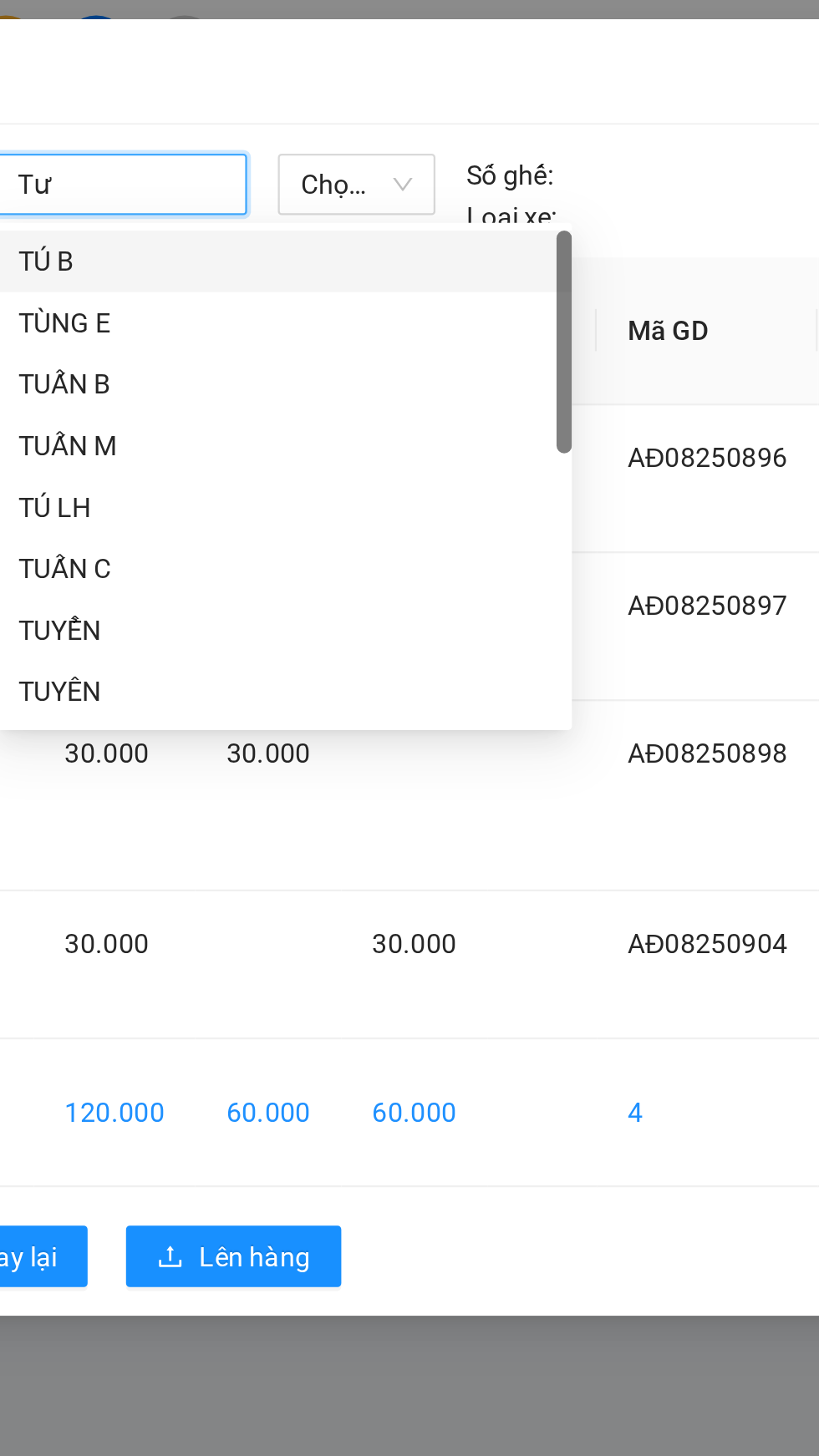
click at [425, 105] on div "TÚ B" at bounding box center [470, 113] width 231 height 19
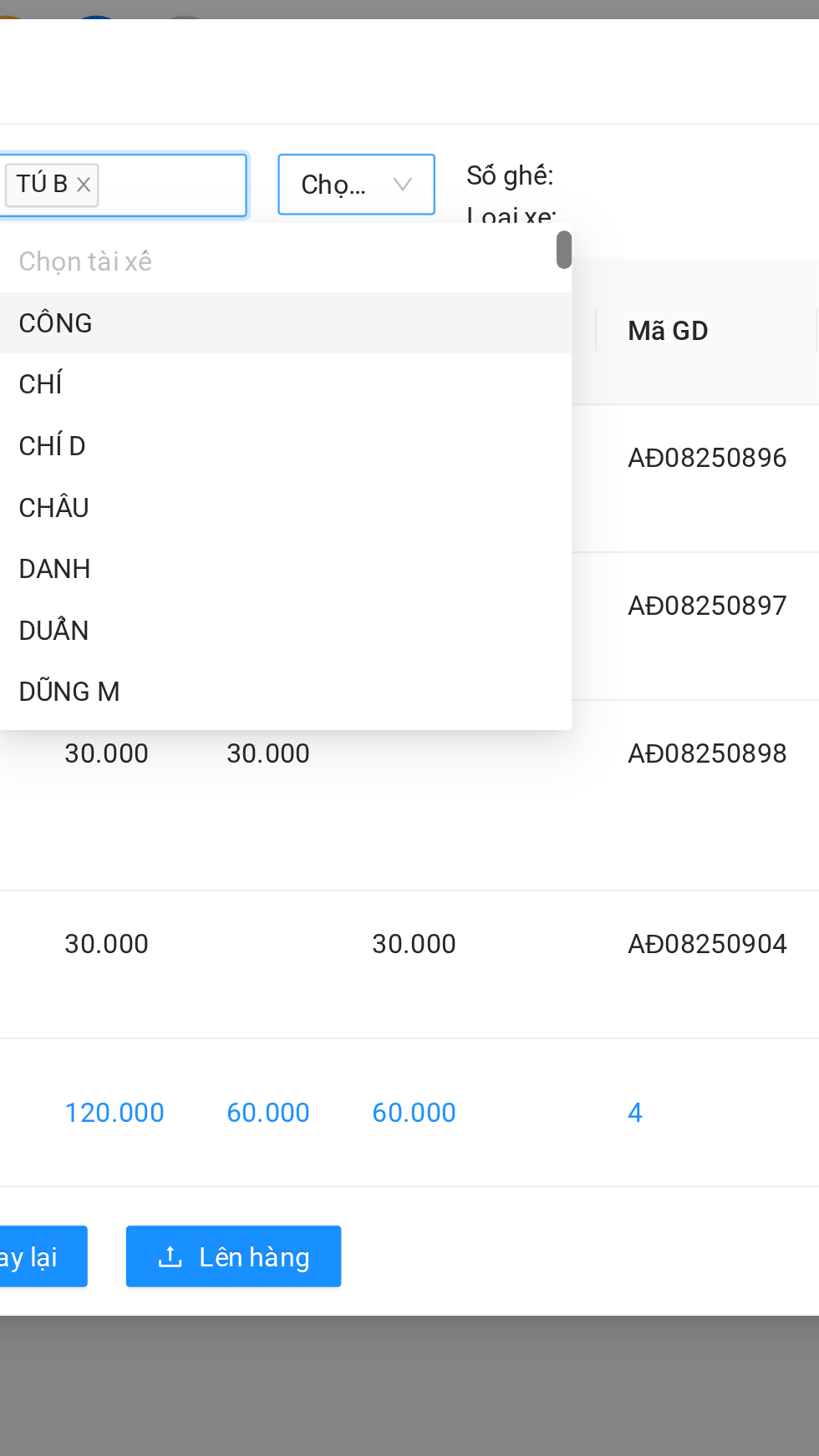
click at [506, 80] on span "Chọn xe" at bounding box center [502, 80] width 48 height 25
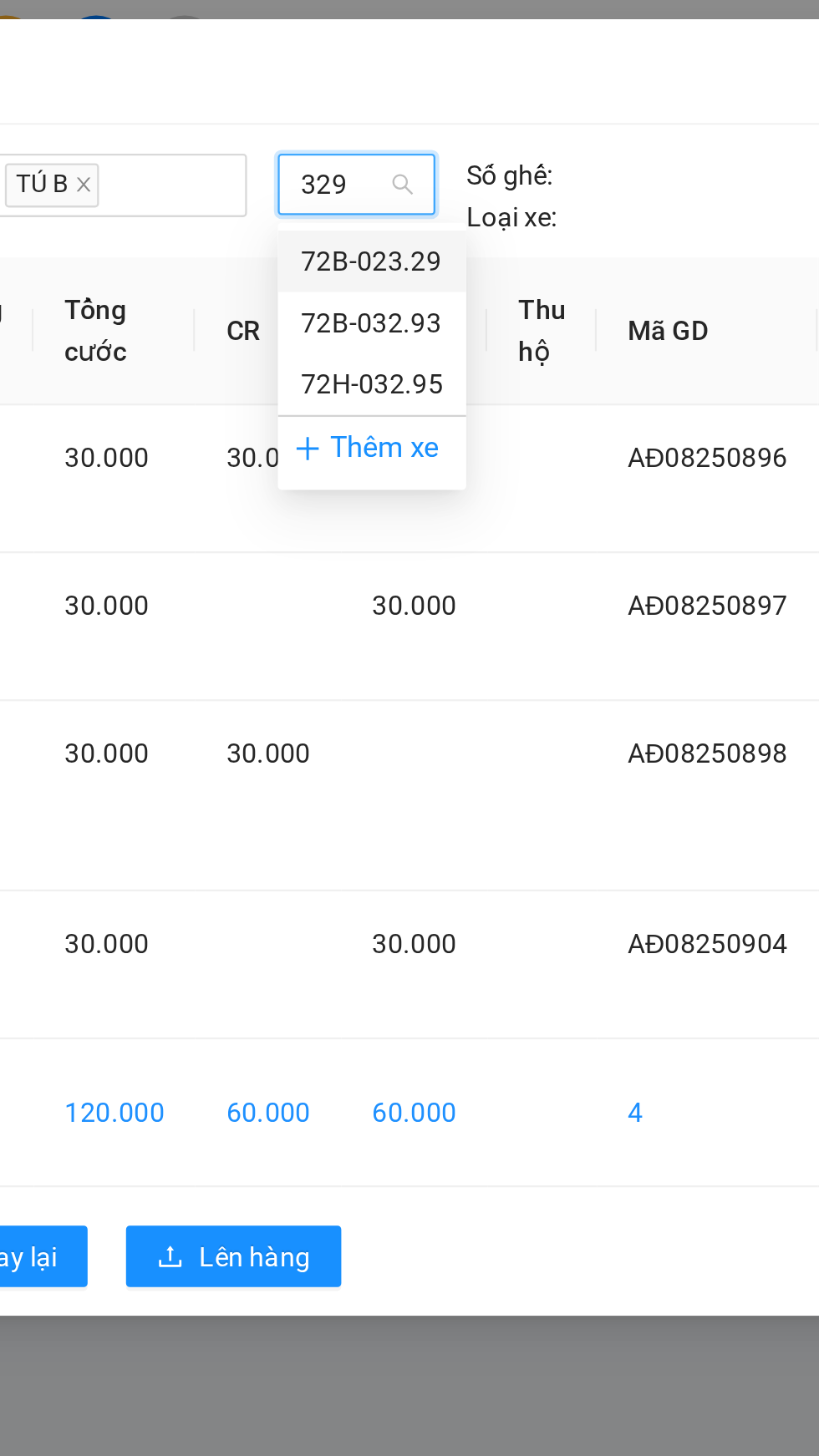
type input "3295"
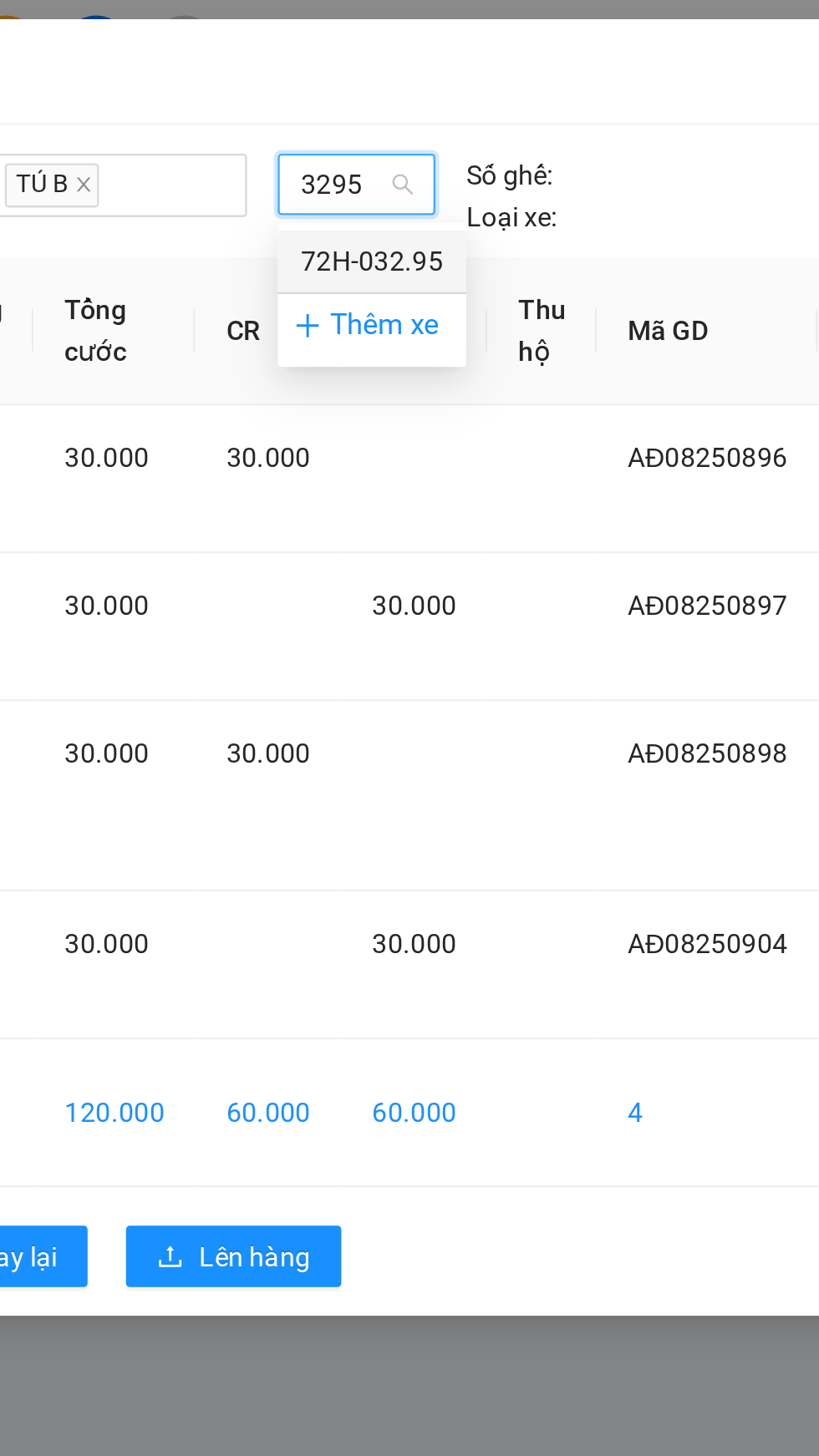
scroll to position [0, 10]
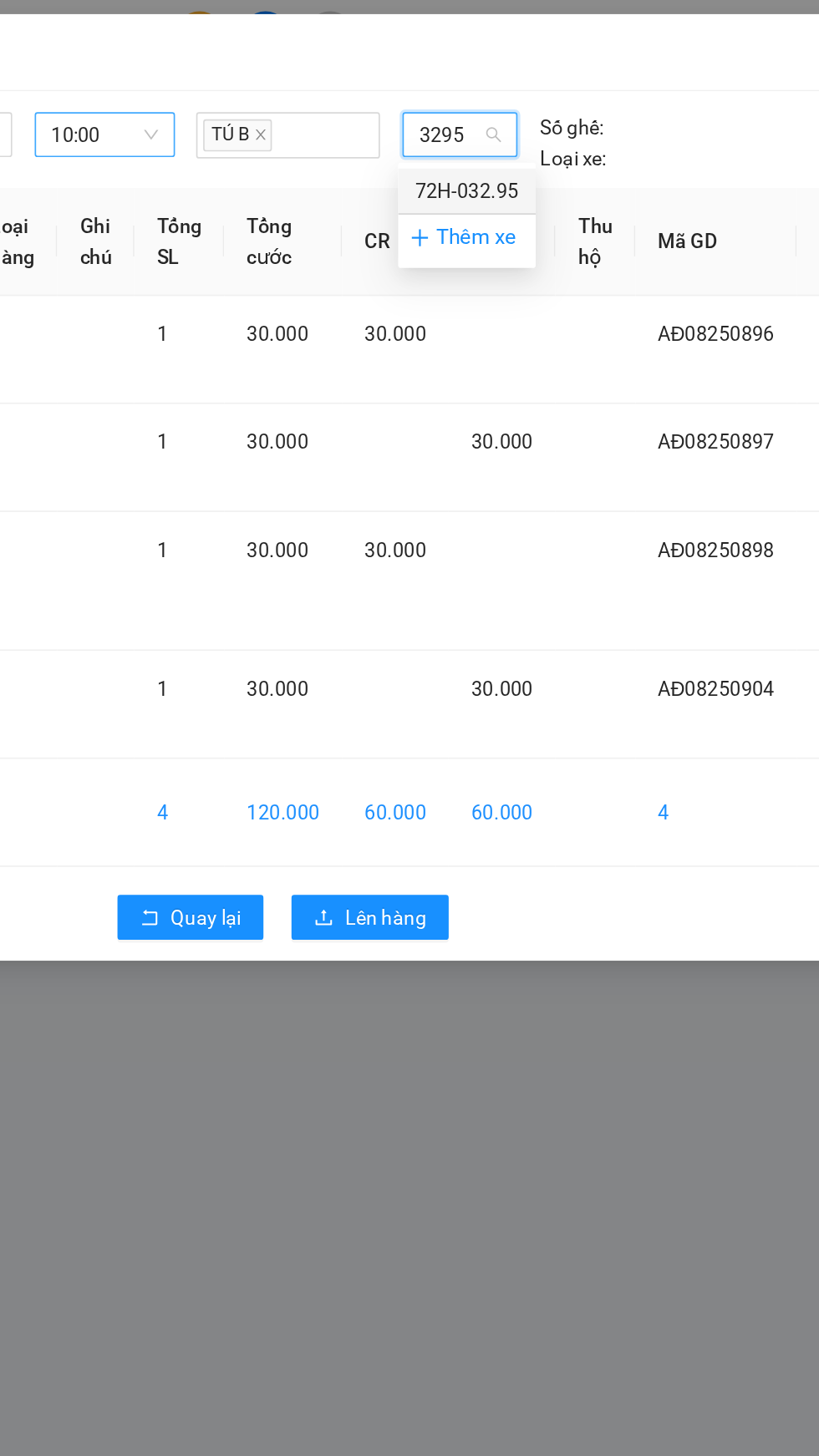
click at [528, 110] on div "72H-032.95" at bounding box center [508, 113] width 62 height 19
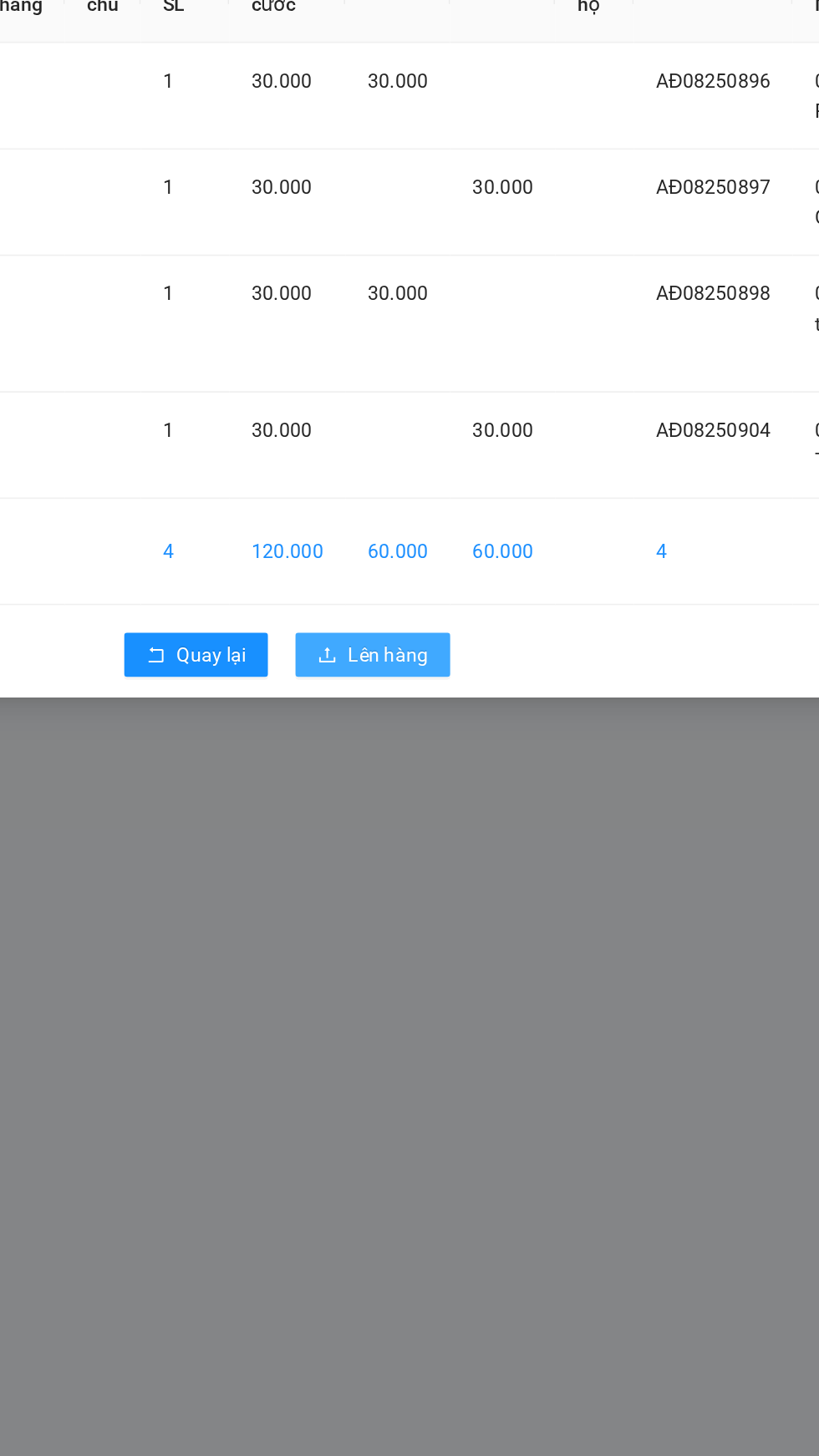
click at [481, 540] on span "Lên hàng" at bounding box center [460, 537] width 48 height 19
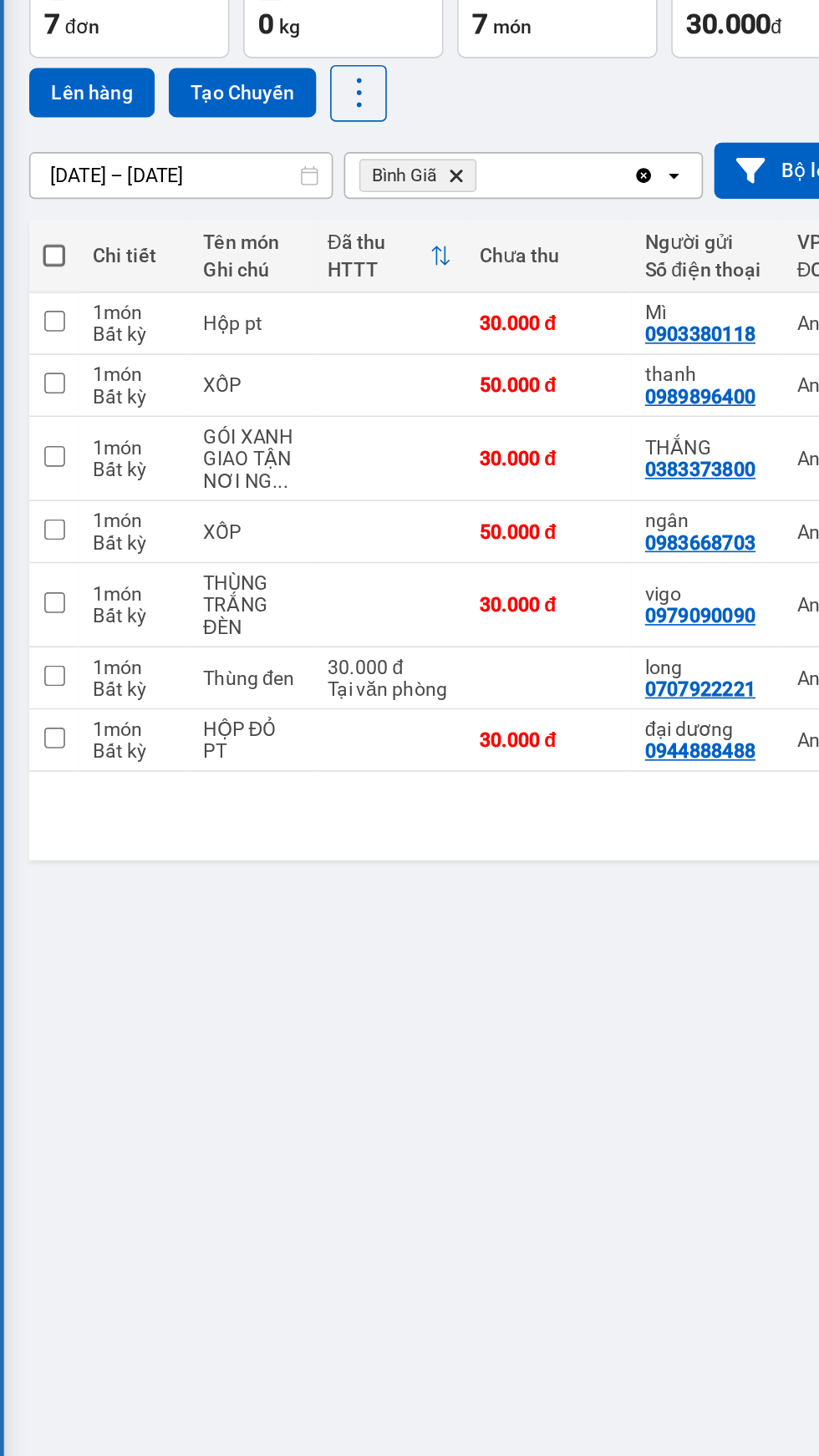
click at [340, 250] on input "Selected Bình Giã." at bounding box center [340, 247] width 2 height 17
